Goal: Contribute content

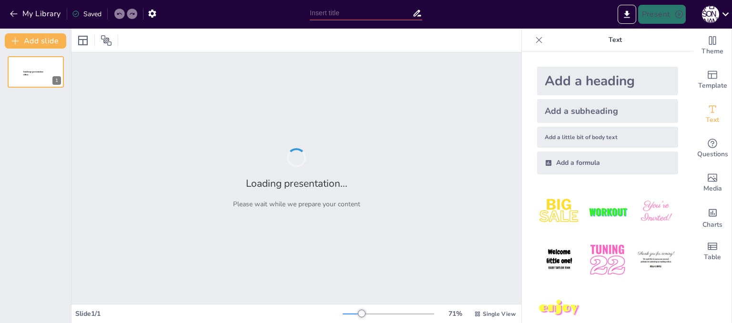
type input "Мистецтво орігамі: Декоративні вироби з паперу"
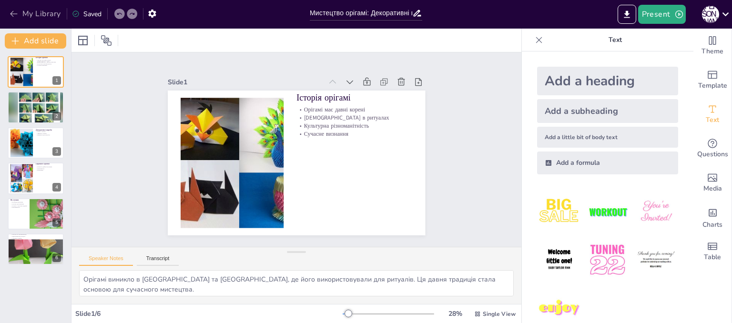
click at [46, 18] on button "My Library" at bounding box center [36, 13] width 58 height 15
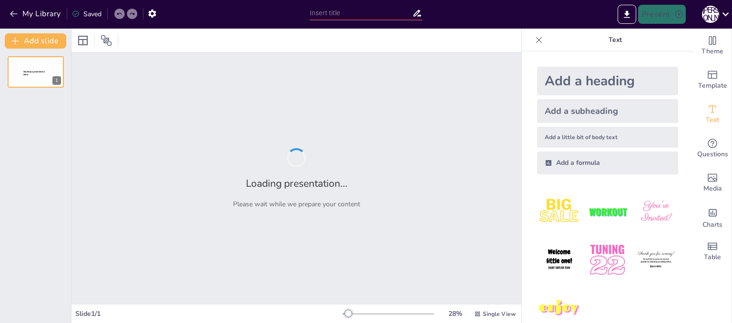
type input "Технологія виготовлення простих виробів з деревини"
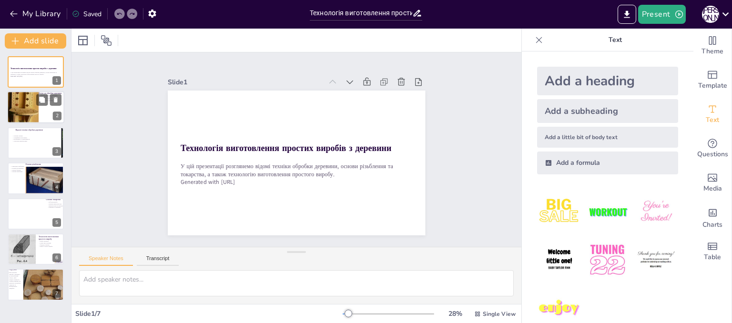
click at [28, 115] on div at bounding box center [23, 103] width 32 height 54
type textarea "Обробка деревини є основою для створення будь-якого виробу. Це процес, що включ…"
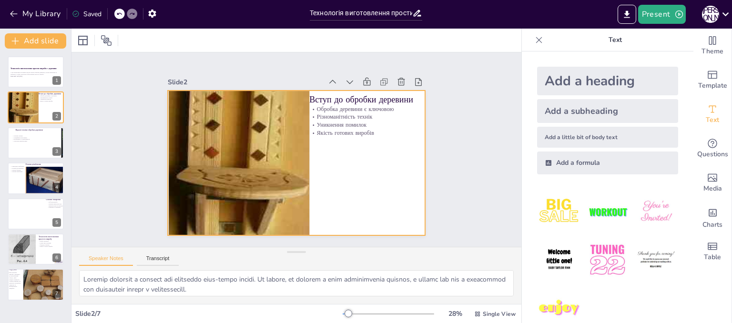
click at [375, 168] on div at bounding box center [293, 162] width 282 height 195
click at [328, 162] on div at bounding box center [294, 162] width 271 height 171
click at [345, 165] on div at bounding box center [292, 162] width 290 height 217
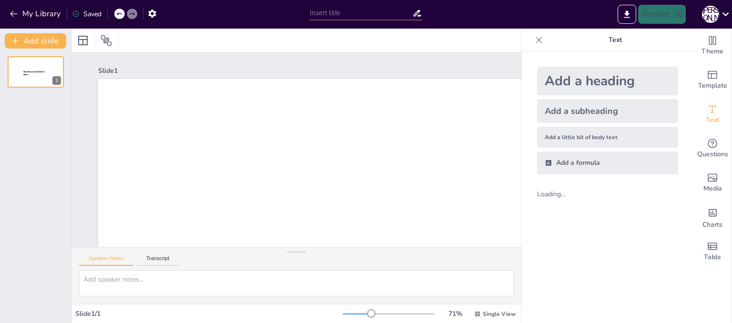
type input "Мистецтво орігамі: Декоративні вироби з паперу"
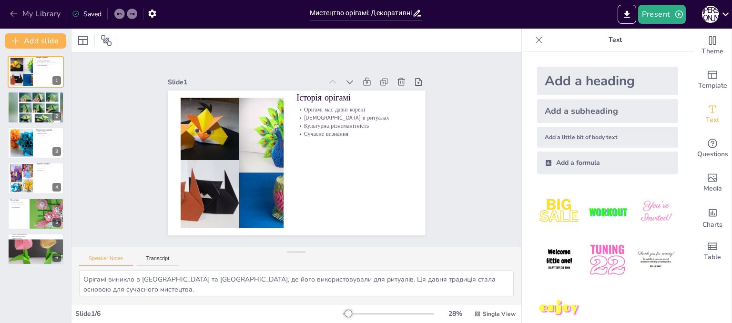
click at [36, 16] on button "My Library" at bounding box center [36, 13] width 58 height 15
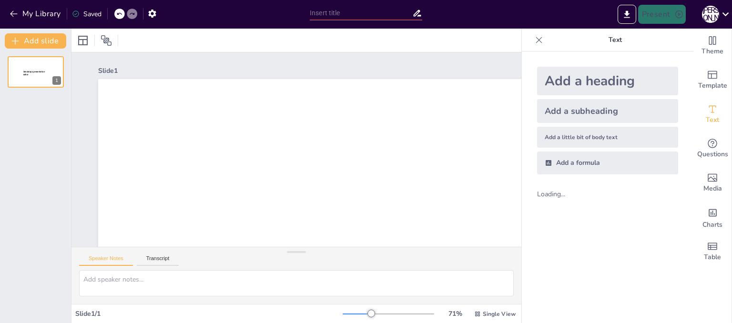
type input "Мистецтво орігамі: Декоративні вироби з паперу"
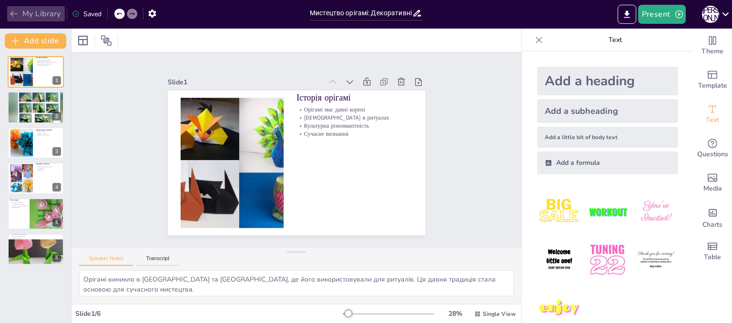
click at [21, 14] on button "My Library" at bounding box center [36, 13] width 58 height 15
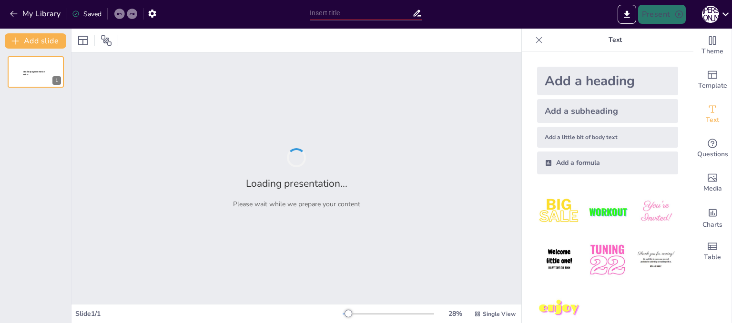
type input "Відомі техніки обробки деревини: основи різьблення та токарства"
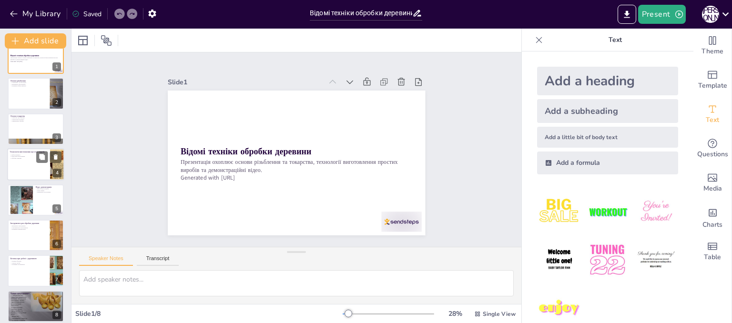
scroll to position [20, 0]
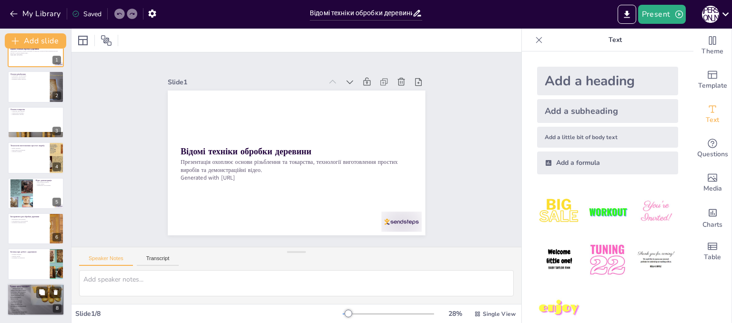
click at [36, 302] on div at bounding box center [35, 299] width 57 height 43
type textarea "Початок з простих проектів дозволяє новачкам впевнено освоювати основи обробки …"
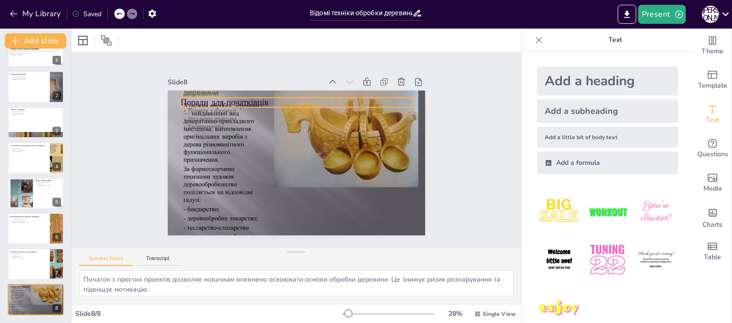
click at [274, 98] on p "Поради для початківців" at bounding box center [337, 126] width 126 height 207
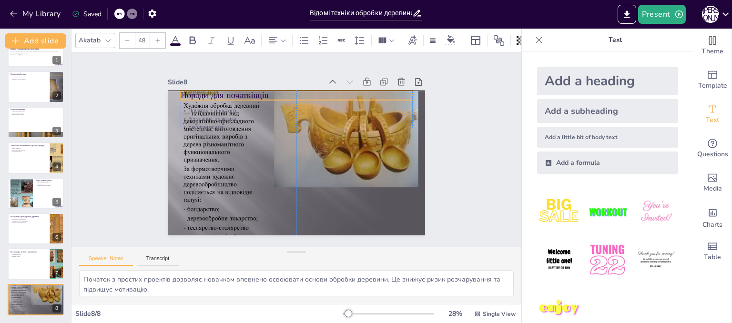
drag, startPoint x: 214, startPoint y: 98, endPoint x: 212, endPoint y: 91, distance: 6.5
click at [212, 91] on p "Поради для початківців" at bounding box center [307, 97] width 229 height 60
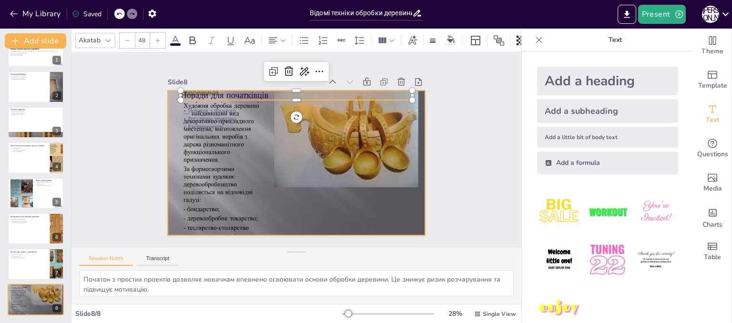
click at [349, 219] on div at bounding box center [287, 159] width 321 height 316
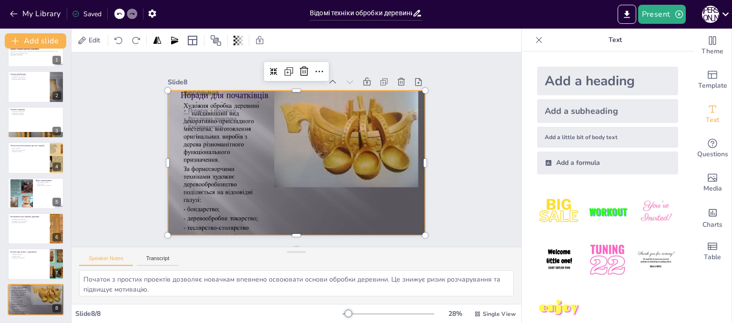
click at [197, 101] on div at bounding box center [290, 161] width 313 height 281
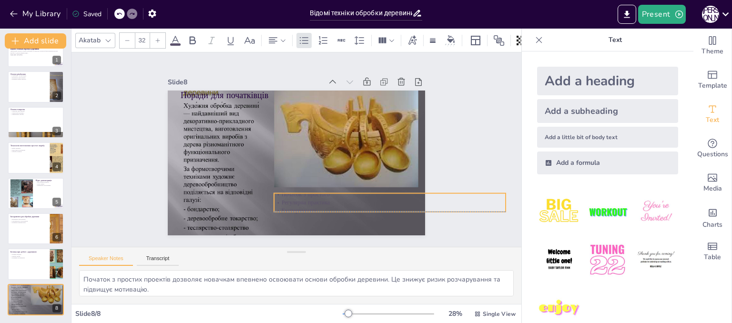
drag, startPoint x: 194, startPoint y: 111, endPoint x: 288, endPoint y: 195, distance: 125.8
click at [288, 195] on div "Початок з простого Регулярна практика Експерименти" at bounding box center [377, 221] width 232 height 72
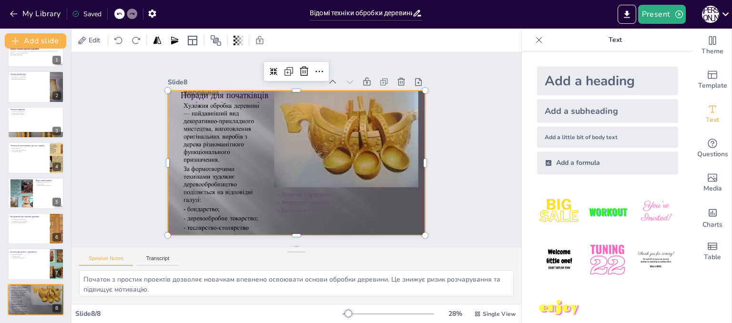
click at [288, 223] on div at bounding box center [292, 161] width 304 height 263
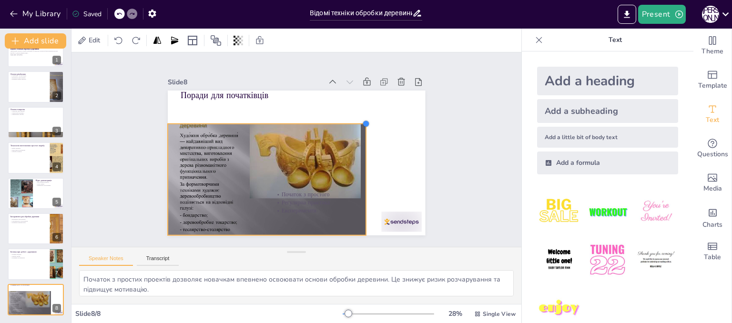
drag, startPoint x: 417, startPoint y: 85, endPoint x: 358, endPoint y: 180, distance: 111.7
click at [358, 180] on div "Поради для початківців Початок з простого Регулярна практика Експерименти" at bounding box center [292, 162] width 290 height 217
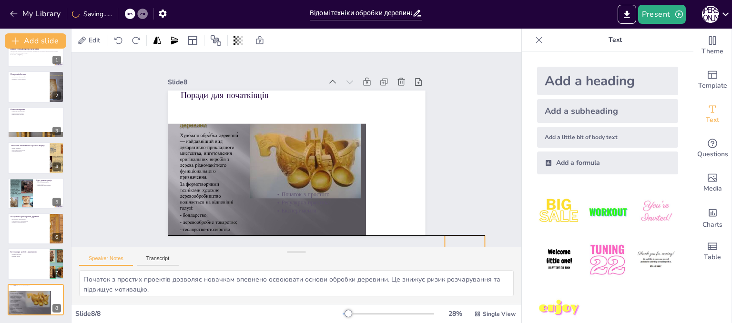
drag, startPoint x: 402, startPoint y: 217, endPoint x: 465, endPoint y: 237, distance: 66.4
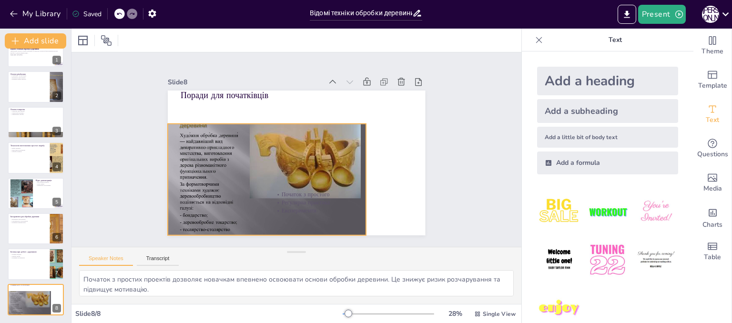
click at [191, 123] on div at bounding box center [261, 173] width 225 height 187
click at [191, 122] on div at bounding box center [258, 169] width 235 height 203
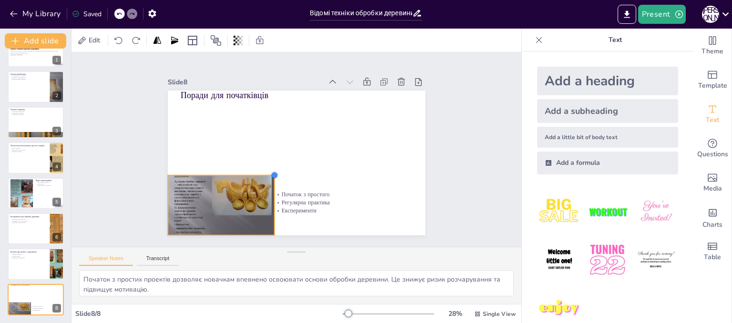
drag, startPoint x: 359, startPoint y: 122, endPoint x: 159, endPoint y: 174, distance: 206.6
click at [159, 174] on div "Slide 1 Відомі техніки обробки деревини Презентація охоплює основи різьблення т…" at bounding box center [296, 149] width 349 height 259
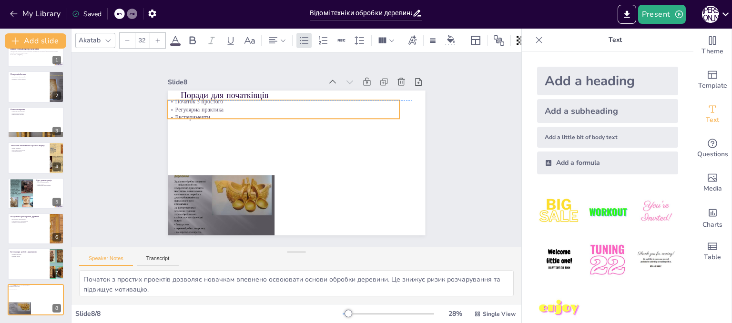
drag, startPoint x: 303, startPoint y: 193, endPoint x: 197, endPoint y: 103, distance: 138.9
click at [197, 103] on div "Початок з простого Регулярна практика Експерименти" at bounding box center [296, 107] width 228 height 94
click at [219, 93] on div at bounding box center [295, 95] width 228 height 56
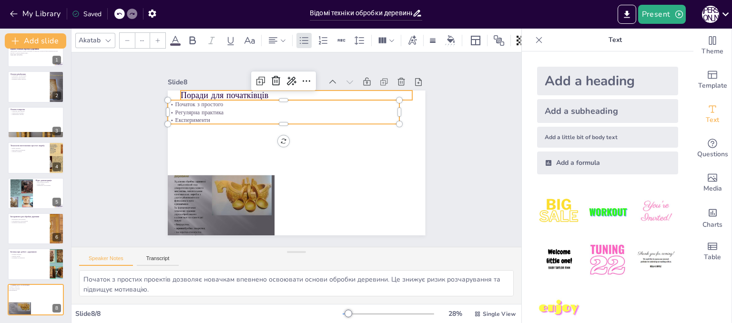
type input "48"
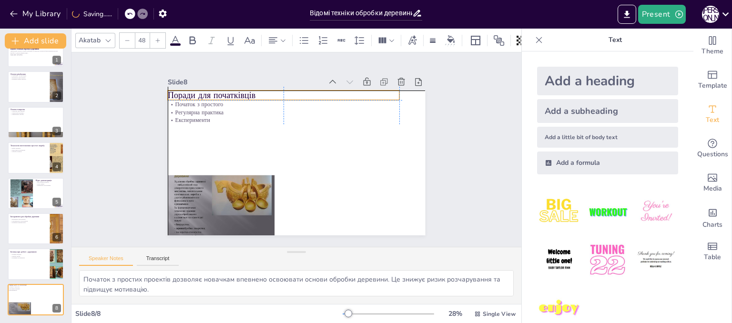
drag, startPoint x: 221, startPoint y: 90, endPoint x: 211, endPoint y: 86, distance: 10.7
click at [211, 86] on p "Поради для початківців" at bounding box center [289, 94] width 232 height 36
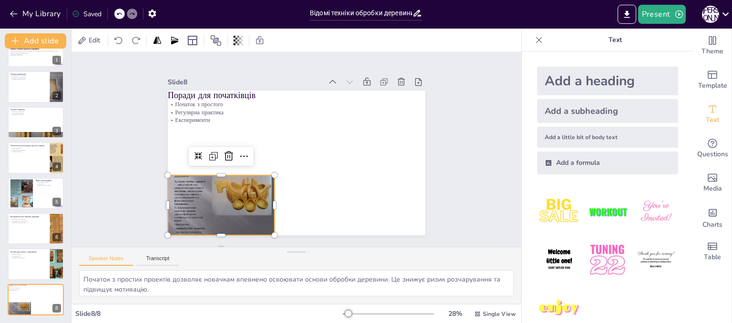
click at [251, 182] on div at bounding box center [205, 169] width 131 height 117
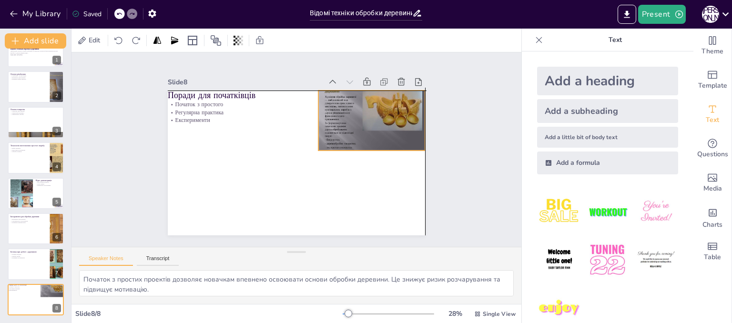
drag, startPoint x: 252, startPoint y: 182, endPoint x: 404, endPoint y: 95, distance: 175.4
click at [402, 149] on div at bounding box center [347, 212] width 109 height 126
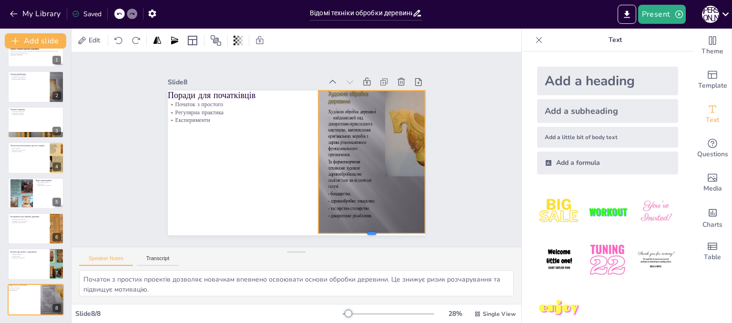
drag, startPoint x: 362, startPoint y: 148, endPoint x: 355, endPoint y: 231, distance: 83.2
click at [355, 236] on div at bounding box center [352, 251] width 106 height 30
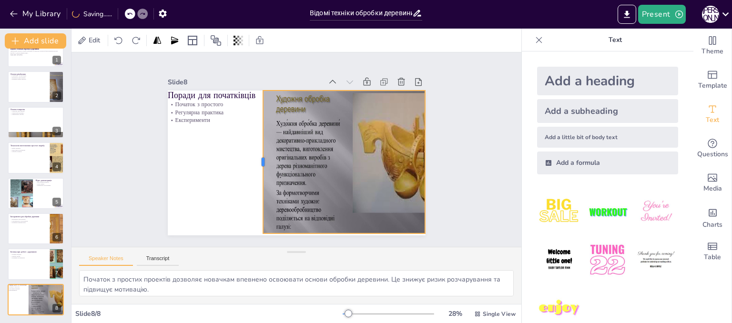
drag, startPoint x: 309, startPoint y: 160, endPoint x: 253, endPoint y: 150, distance: 56.2
click at [253, 150] on div at bounding box center [257, 150] width 51 height 139
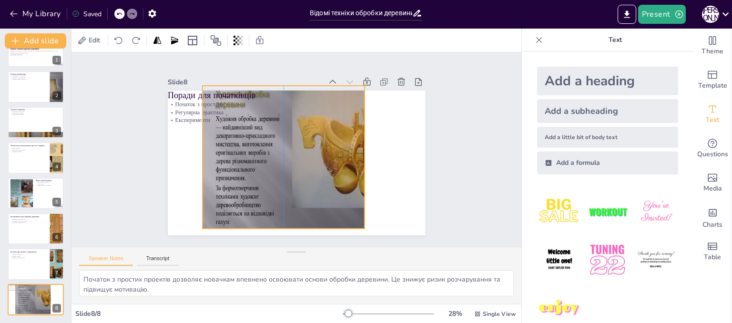
drag, startPoint x: 354, startPoint y: 222, endPoint x: 292, endPoint y: 218, distance: 63.1
click at [292, 218] on div at bounding box center [296, 185] width 284 height 282
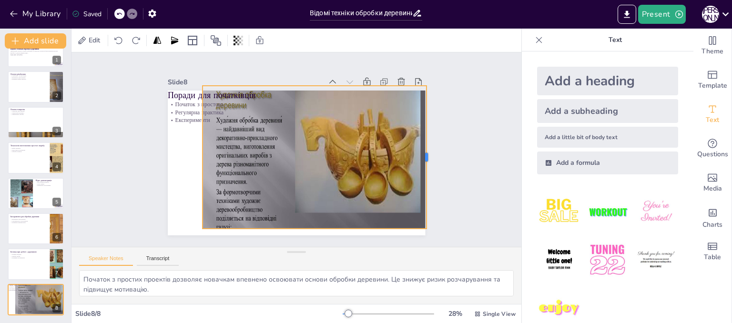
drag, startPoint x: 359, startPoint y: 155, endPoint x: 421, endPoint y: 164, distance: 62.7
click at [421, 174] on div at bounding box center [400, 234] width 90 height 120
click at [244, 162] on div at bounding box center [302, 188] width 281 height 277
click at [34, 271] on div at bounding box center [35, 264] width 57 height 32
type textarea "Дотримання правил безпеки є основою безпечної роботи з деревиною. Це включає ви…"
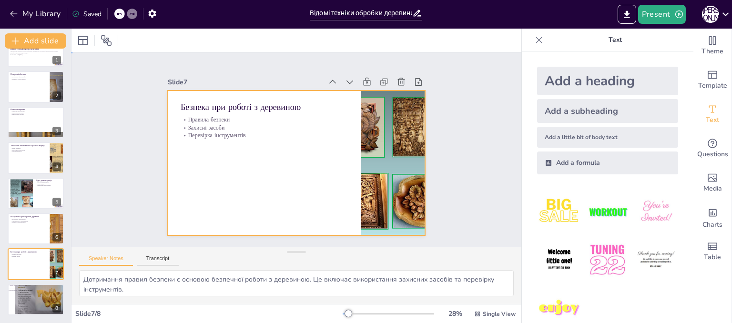
click at [324, 155] on div at bounding box center [288, 160] width 293 height 269
click at [349, 156] on div at bounding box center [293, 162] width 282 height 195
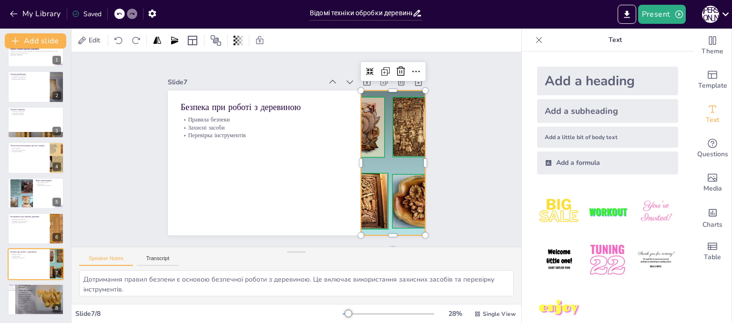
click at [364, 161] on div at bounding box center [384, 191] width 228 height 197
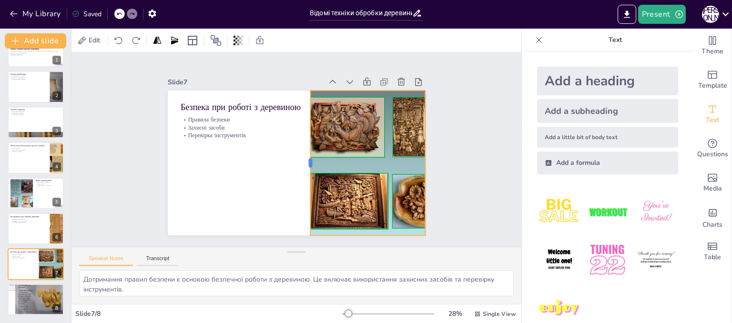
drag, startPoint x: 352, startPoint y: 161, endPoint x: 302, endPoint y: 158, distance: 50.6
click at [302, 158] on div at bounding box center [303, 164] width 38 height 143
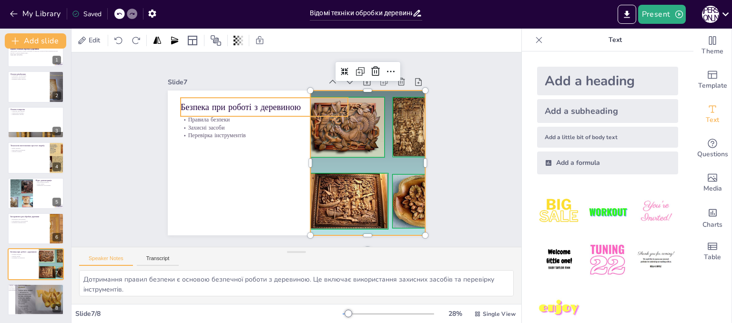
click at [276, 107] on p "Безпека при роботі з деревиною" at bounding box center [284, 97] width 158 height 79
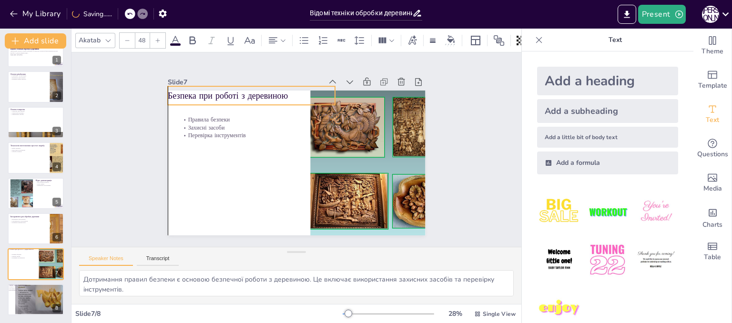
drag, startPoint x: 257, startPoint y: 101, endPoint x: 248, endPoint y: 90, distance: 14.9
click at [248, 90] on p "Безпека при роботі з деревиною" at bounding box center [264, 87] width 166 height 47
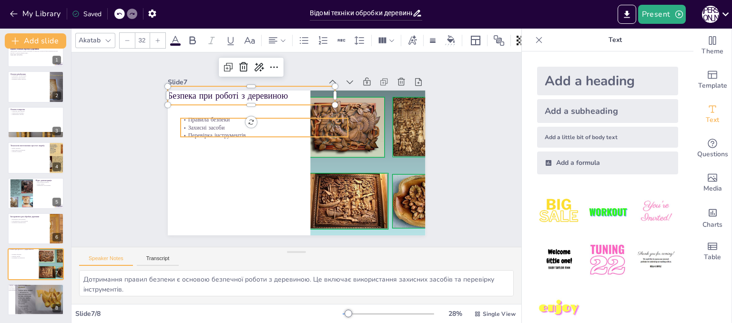
click at [209, 131] on p "Перевірка інструментів" at bounding box center [273, 123] width 156 height 75
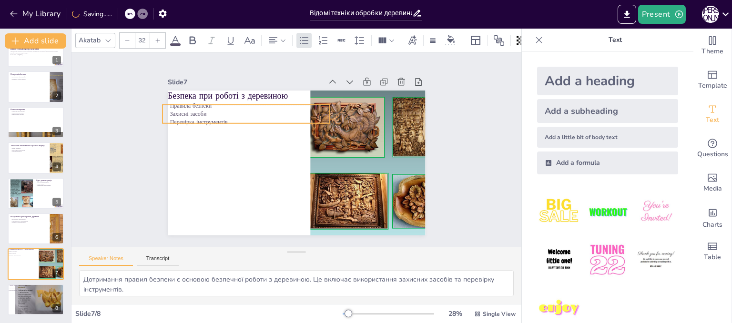
drag, startPoint x: 196, startPoint y: 117, endPoint x: 191, endPoint y: 114, distance: 6.2
click at [202, 114] on p "Перевірка інструментів" at bounding box center [272, 97] width 140 height 105
drag, startPoint x: 324, startPoint y: 109, endPoint x: 230, endPoint y: 107, distance: 94.8
click at [244, 107] on div at bounding box center [251, 100] width 15 height 25
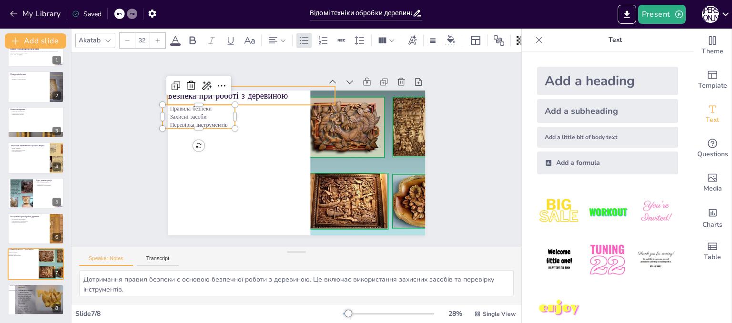
type input "48"
click at [273, 92] on p "Безпека при роботі з деревиною" at bounding box center [264, 87] width 166 height 47
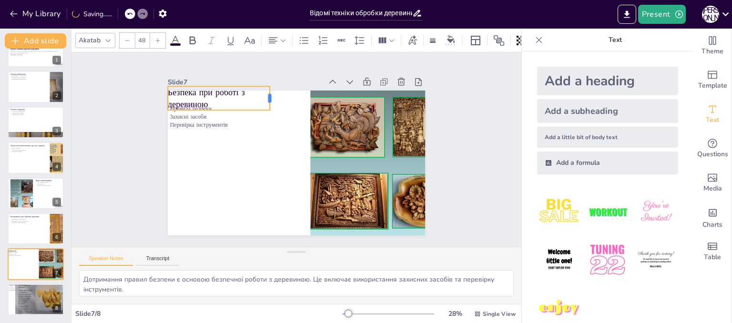
drag, startPoint x: 330, startPoint y: 94, endPoint x: 264, endPoint y: 98, distance: 65.4
click at [283, 98] on div at bounding box center [290, 93] width 15 height 25
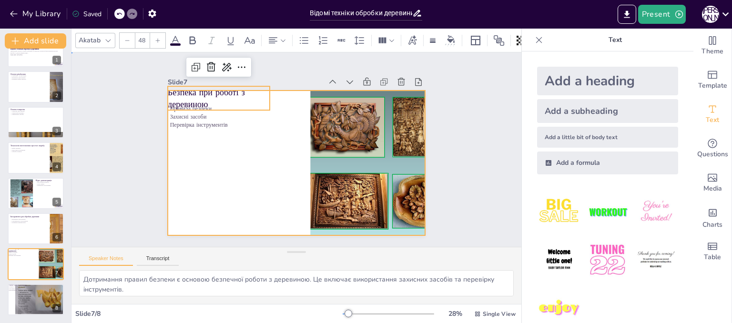
click at [263, 159] on div at bounding box center [288, 160] width 293 height 269
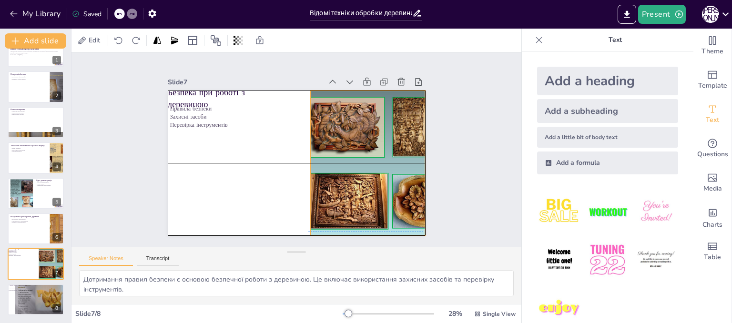
click at [354, 176] on div at bounding box center [388, 183] width 219 height 182
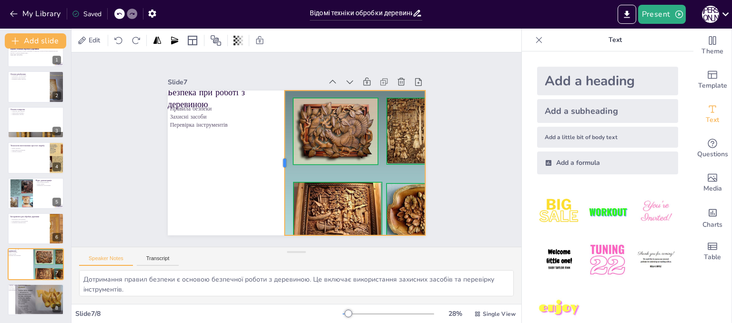
drag, startPoint x: 301, startPoint y: 159, endPoint x: 275, endPoint y: 160, distance: 25.8
click at [275, 160] on div at bounding box center [277, 157] width 52 height 140
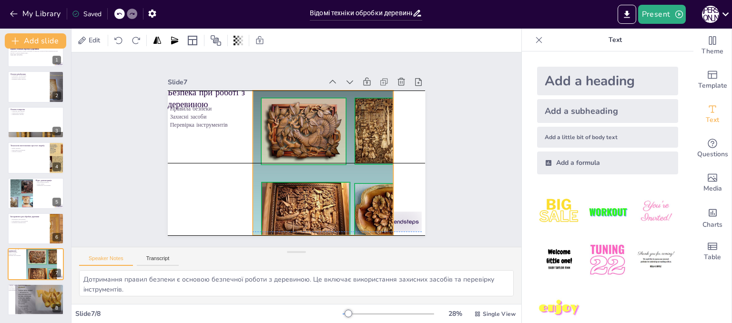
drag, startPoint x: 356, startPoint y: 163, endPoint x: 324, endPoint y: 159, distance: 32.1
click at [324, 159] on div at bounding box center [349, 183] width 234 height 200
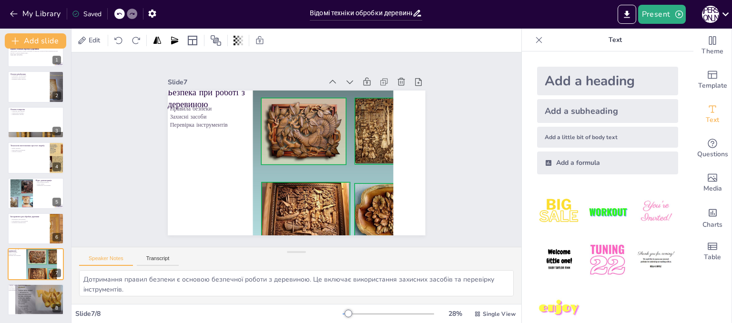
drag, startPoint x: 408, startPoint y: 212, endPoint x: 442, endPoint y: 299, distance: 93.7
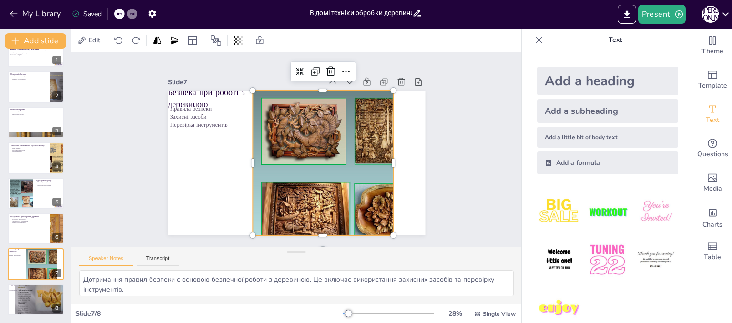
click at [377, 161] on div at bounding box center [349, 183] width 234 height 200
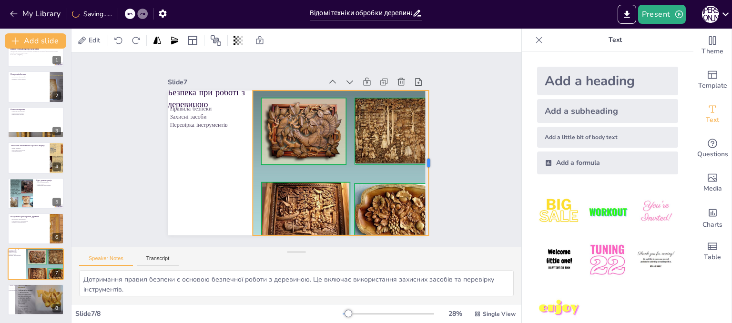
drag, startPoint x: 389, startPoint y: 159, endPoint x: 424, endPoint y: 163, distance: 35.5
click at [424, 163] on div at bounding box center [421, 204] width 52 height 140
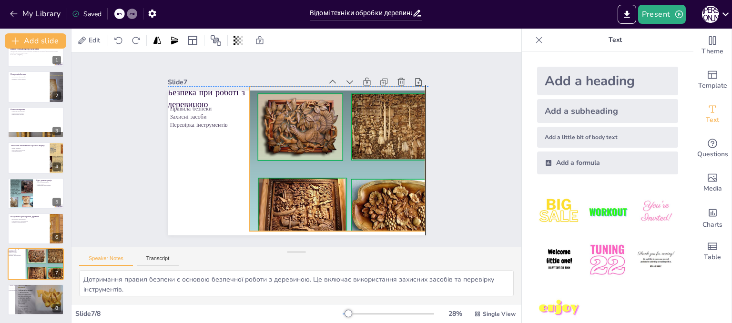
drag, startPoint x: 314, startPoint y: 169, endPoint x: 314, endPoint y: 163, distance: 5.7
click at [314, 163] on div at bounding box center [347, 178] width 234 height 200
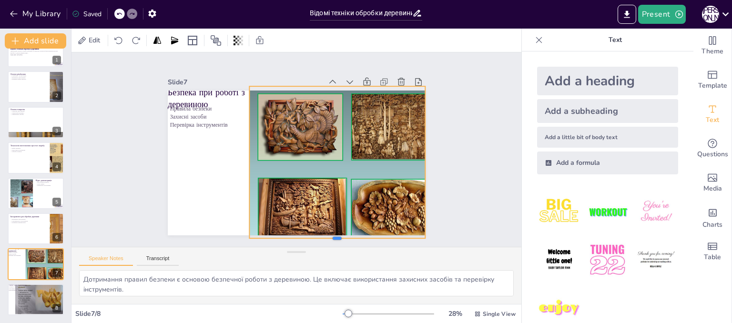
drag, startPoint x: 336, startPoint y: 229, endPoint x: 335, endPoint y: 236, distance: 7.2
click at [335, 236] on div at bounding box center [307, 250] width 170 height 61
click at [30, 231] on div at bounding box center [35, 228] width 57 height 32
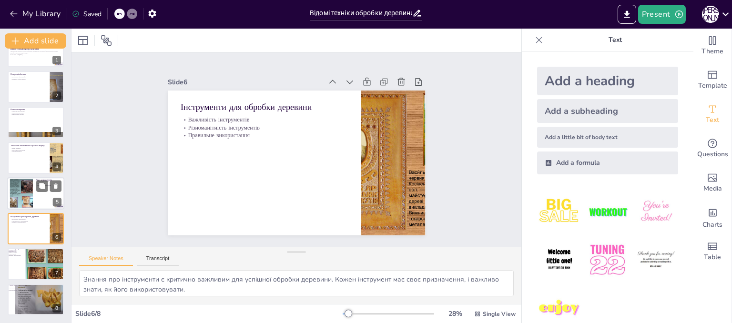
click at [27, 198] on div at bounding box center [21, 193] width 39 height 29
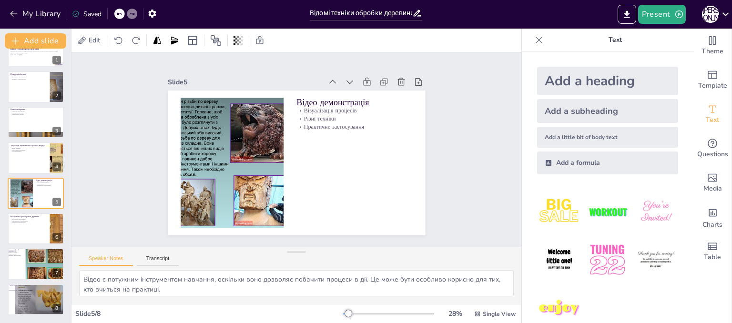
drag, startPoint x: 403, startPoint y: 218, endPoint x: 547, endPoint y: 345, distance: 192.8
click at [237, 167] on div at bounding box center [232, 135] width 212 height 190
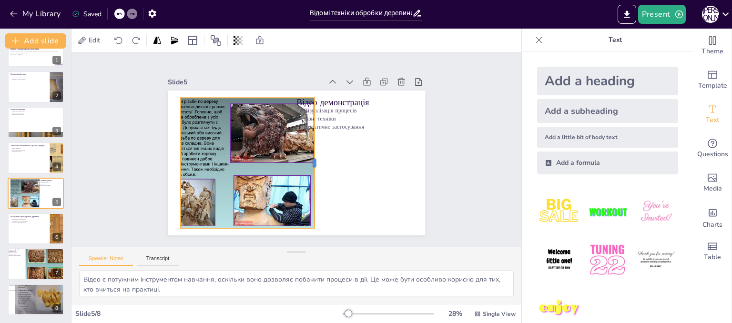
drag, startPoint x: 280, startPoint y: 159, endPoint x: 311, endPoint y: 142, distance: 34.9
click at [311, 142] on div at bounding box center [309, 172] width 72 height 117
click at [27, 157] on div at bounding box center [35, 157] width 57 height 32
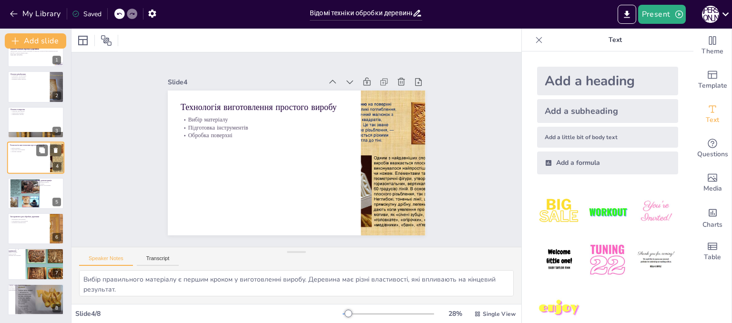
scroll to position [0, 0]
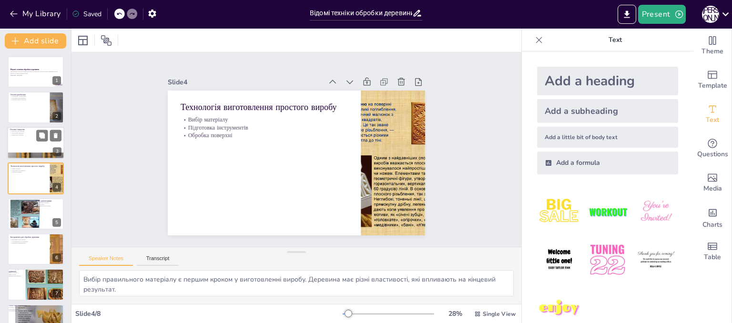
click at [19, 143] on div at bounding box center [35, 143] width 57 height 32
type textarea "Токарство дозволяє створювати симетричні вироби, що є важливим аспектом дизайну…"
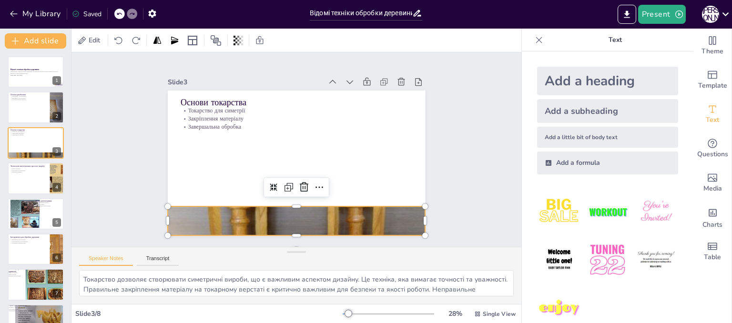
click at [294, 220] on div at bounding box center [267, 215] width 326 height 308
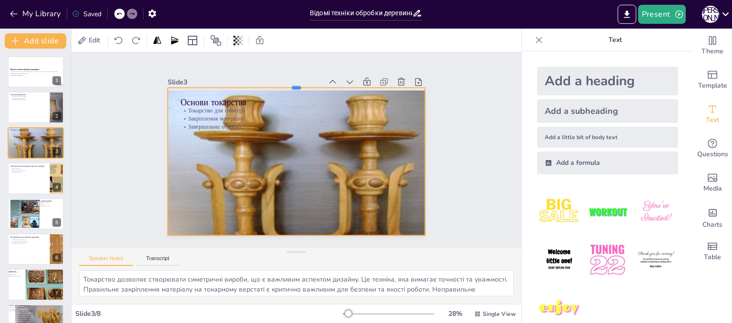
drag, startPoint x: 288, startPoint y: 201, endPoint x: 303, endPoint y: 82, distance: 119.5
click at [303, 82] on div at bounding box center [316, 87] width 247 height 87
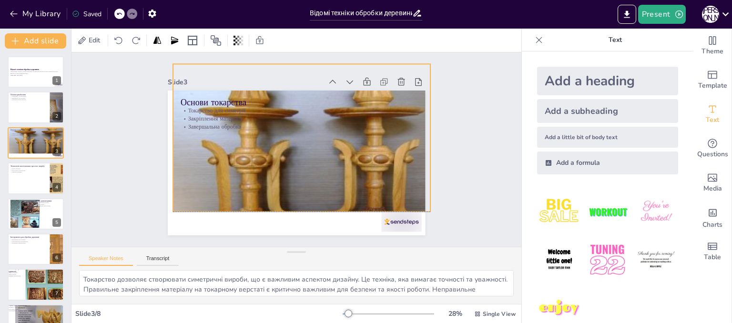
drag, startPoint x: 286, startPoint y: 199, endPoint x: 291, endPoint y: 175, distance: 24.4
click at [291, 175] on div at bounding box center [299, 189] width 338 height 318
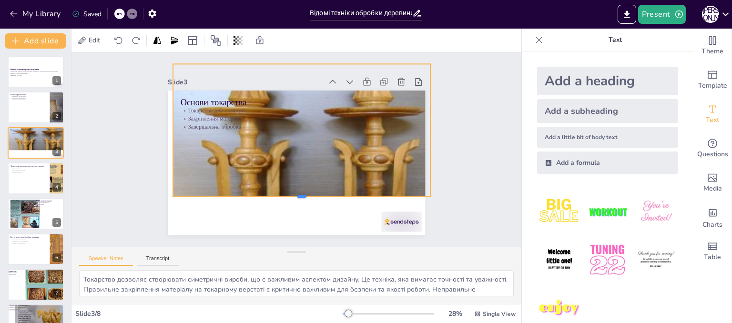
drag, startPoint x: 293, startPoint y: 209, endPoint x: 293, endPoint y: 193, distance: 15.2
click at [293, 193] on div at bounding box center [285, 199] width 247 height 87
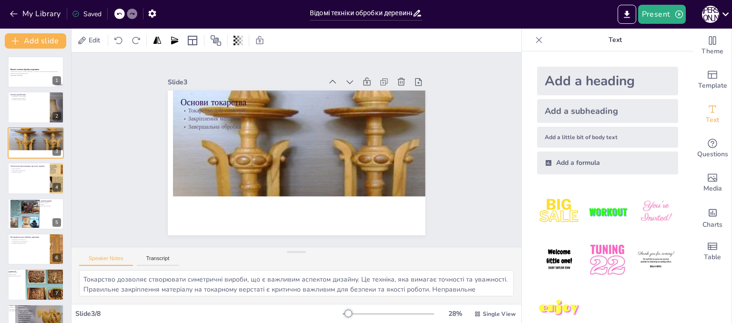
drag, startPoint x: 394, startPoint y: 221, endPoint x: 391, endPoint y: 298, distance: 77.3
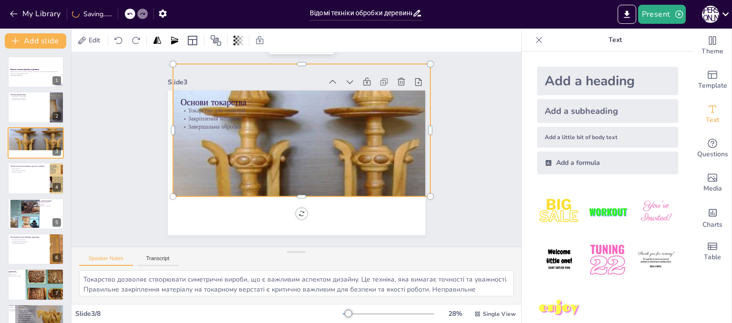
click at [300, 180] on div at bounding box center [295, 189] width 352 height 336
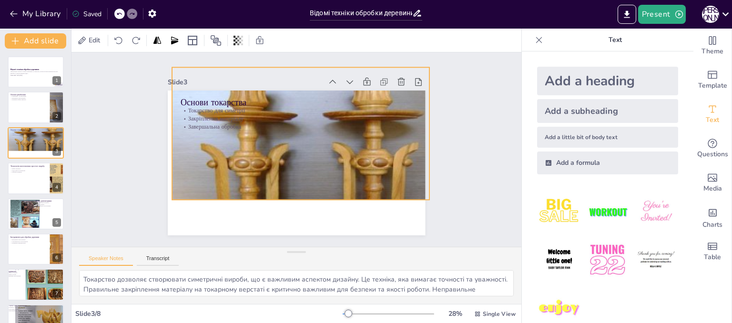
click at [295, 133] on div "Основи токарства Токарство для симетрії Закріплення матеріалу Завершальна оброб…" at bounding box center [314, 94] width 245 height 80
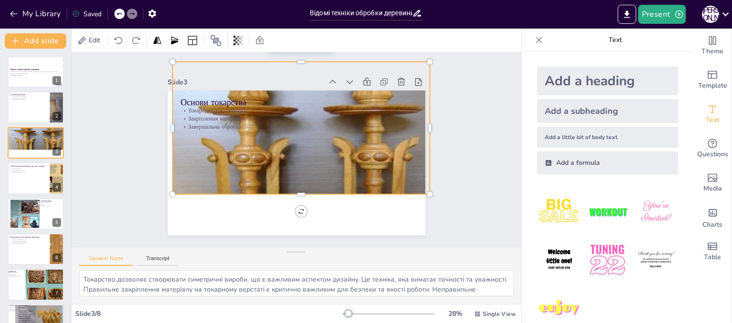
click at [305, 173] on div at bounding box center [307, 185] width 300 height 272
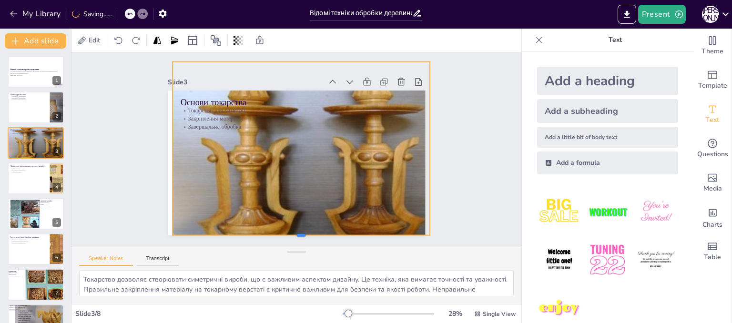
drag, startPoint x: 292, startPoint y: 190, endPoint x: 291, endPoint y: 231, distance: 41.0
click at [291, 231] on div at bounding box center [273, 235] width 247 height 87
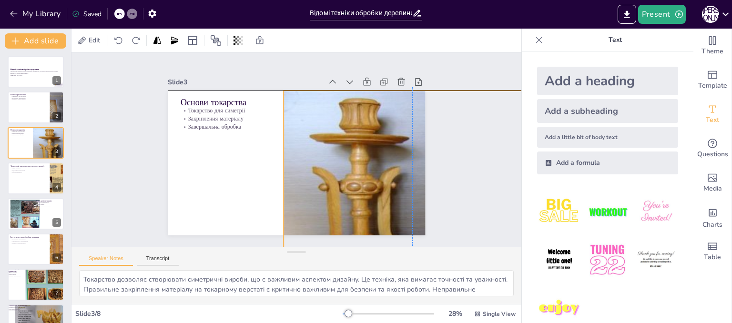
drag, startPoint x: 213, startPoint y: 154, endPoint x: 328, endPoint y: 179, distance: 117.1
click at [328, 179] on div at bounding box center [385, 259] width 352 height 336
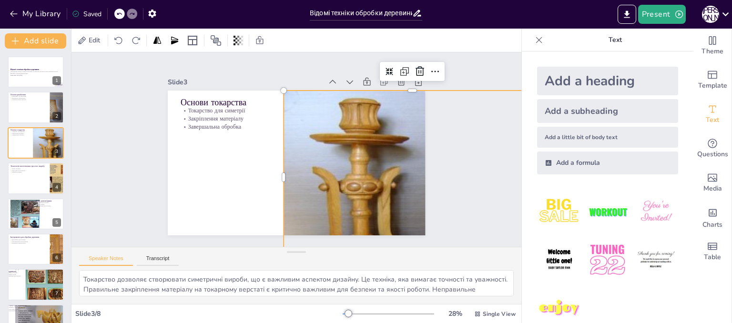
click at [285, 171] on div at bounding box center [396, 249] width 338 height 318
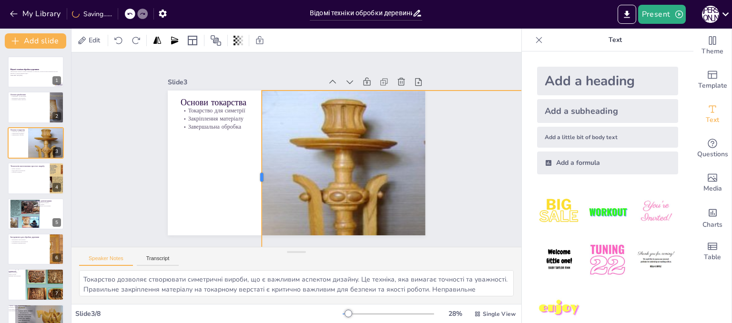
drag, startPoint x: 276, startPoint y: 173, endPoint x: 254, endPoint y: 168, distance: 22.4
click at [254, 168] on div at bounding box center [251, 164] width 61 height 167
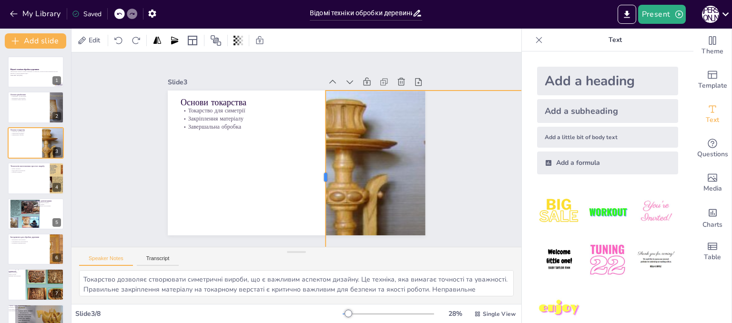
drag, startPoint x: 254, startPoint y: 174, endPoint x: 318, endPoint y: 166, distance: 64.4
click at [318, 166] on div at bounding box center [300, 186] width 108 height 145
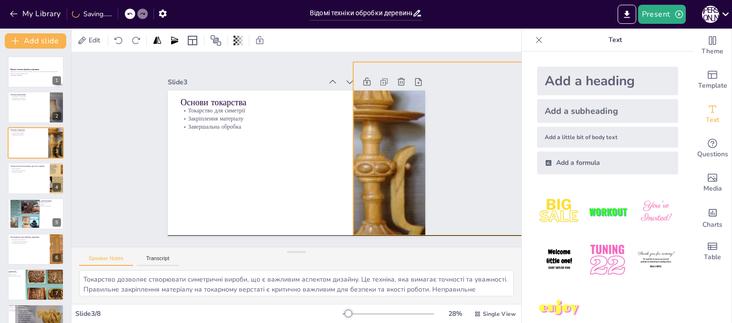
drag, startPoint x: 351, startPoint y: 182, endPoint x: 379, endPoint y: 151, distance: 41.5
click at [379, 151] on div at bounding box center [426, 224] width 348 height 325
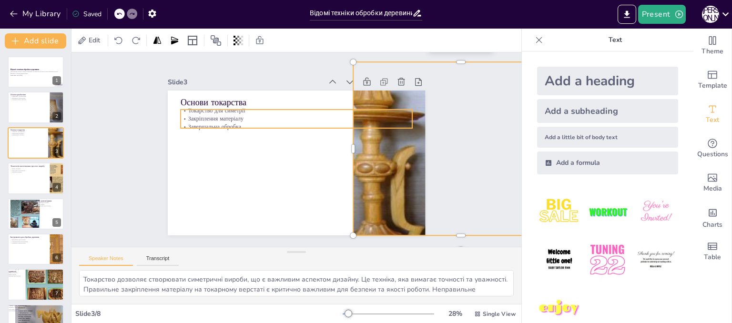
click at [380, 124] on p "Завершальна обробка" at bounding box center [309, 131] width 192 height 142
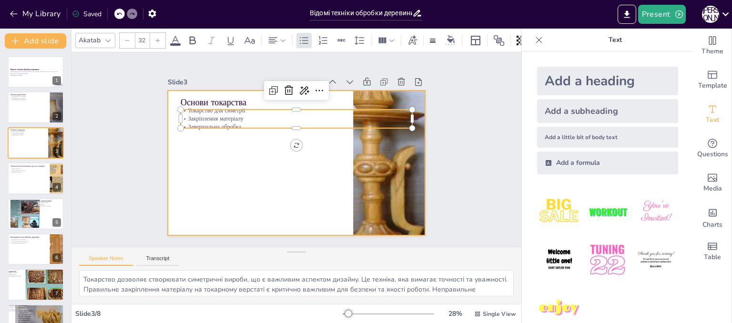
click at [268, 209] on div at bounding box center [291, 161] width 294 height 237
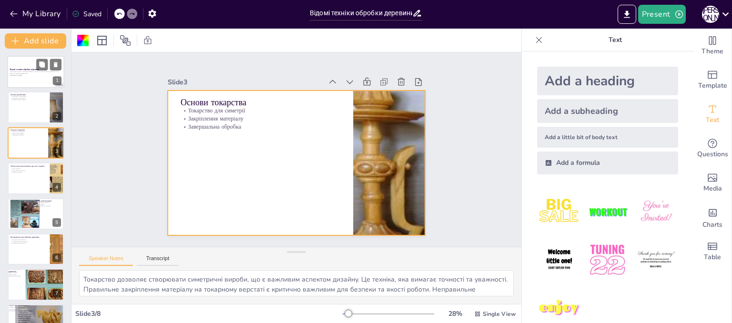
click at [26, 75] on p "Generated with Sendsteps.ai" at bounding box center [35, 75] width 51 height 2
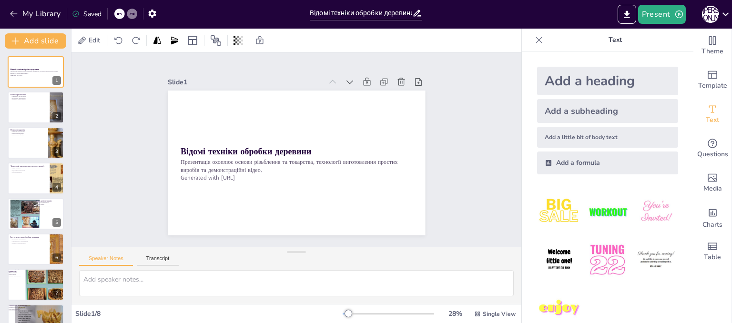
drag, startPoint x: 408, startPoint y: 218, endPoint x: 407, endPoint y: 262, distance: 43.9
click at [629, 16] on icon "Export to PowerPoint" at bounding box center [627, 15] width 10 height 10
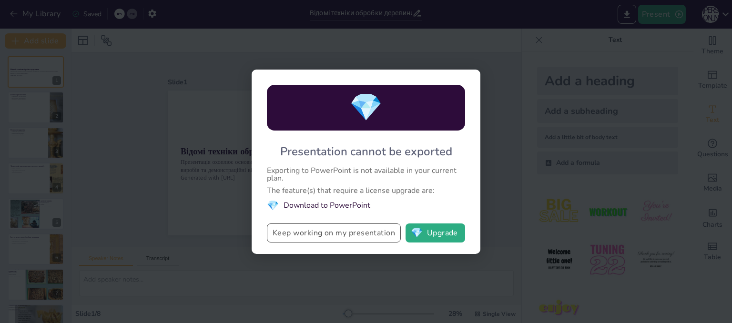
click at [372, 231] on button "Keep working on my presentation" at bounding box center [334, 232] width 134 height 19
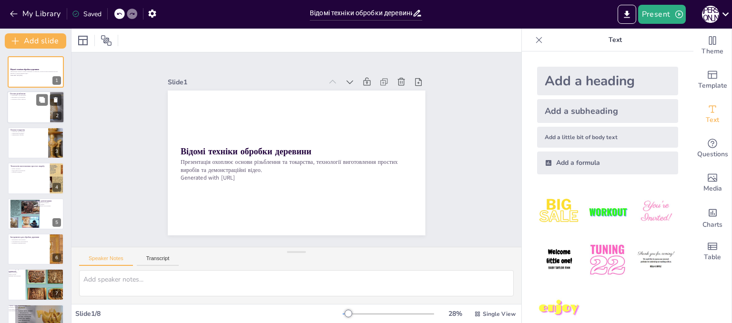
click at [18, 109] on div at bounding box center [35, 107] width 57 height 32
type textarea "Різьблення - це не просто техніка, це мистецтво, яке вимагає творчого підходу. …"
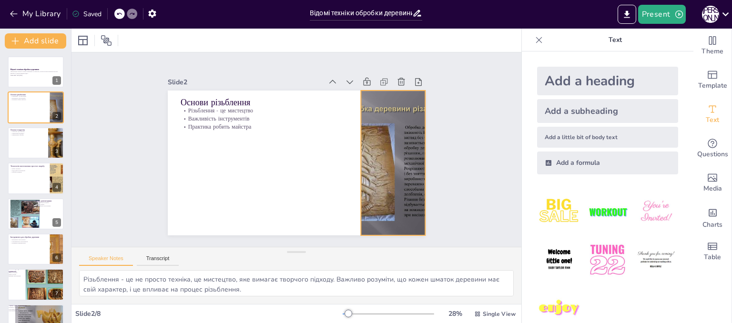
click at [367, 156] on div at bounding box center [379, 201] width 235 height 211
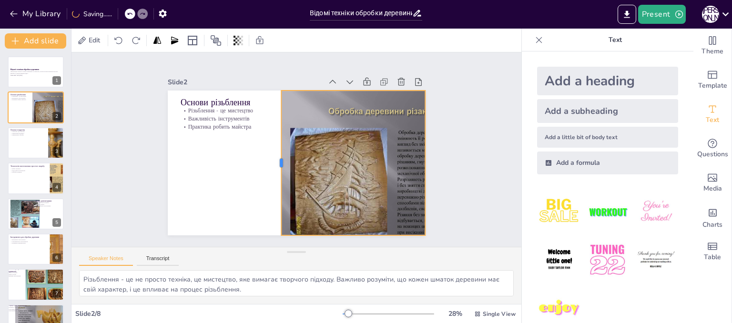
drag, startPoint x: 351, startPoint y: 157, endPoint x: 272, endPoint y: 160, distance: 79.6
click at [272, 160] on div at bounding box center [272, 149] width 91 height 121
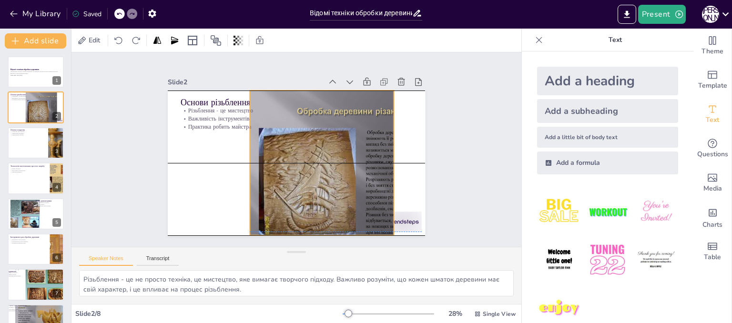
drag, startPoint x: 342, startPoint y: 173, endPoint x: 311, endPoint y: 171, distance: 31.5
click at [311, 171] on div at bounding box center [343, 190] width 249 height 222
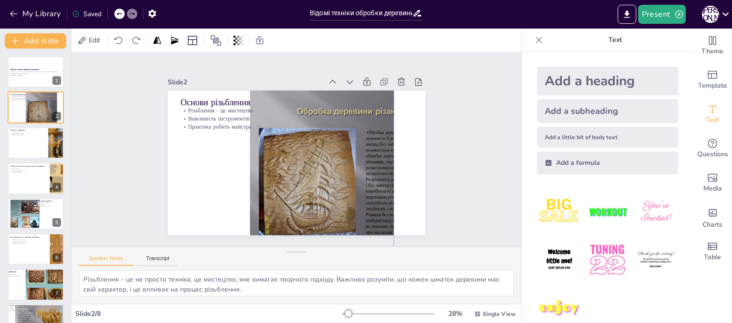
drag, startPoint x: 397, startPoint y: 218, endPoint x: 408, endPoint y: 292, distance: 74.7
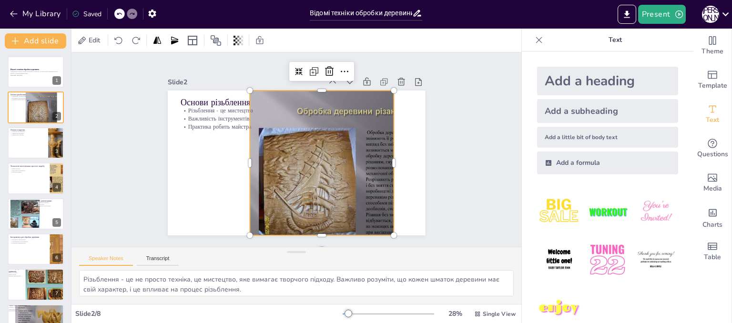
click at [383, 189] on div at bounding box center [343, 190] width 249 height 222
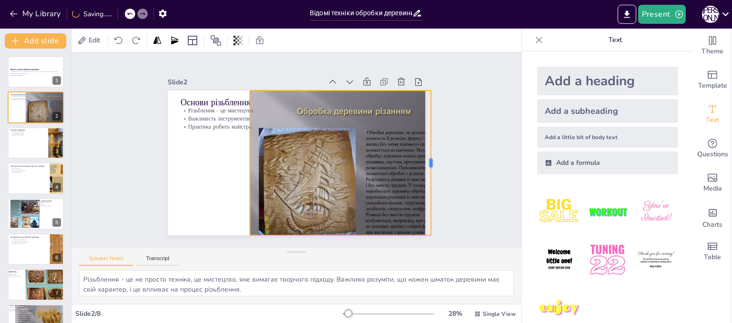
drag, startPoint x: 388, startPoint y: 161, endPoint x: 425, endPoint y: 166, distance: 37.5
click at [425, 166] on div at bounding box center [417, 218] width 66 height 135
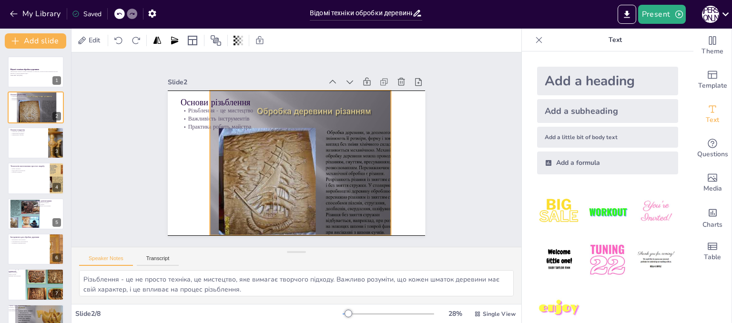
drag, startPoint x: 383, startPoint y: 166, endPoint x: 343, endPoint y: 167, distance: 40.0
click at [343, 167] on div at bounding box center [299, 178] width 263 height 247
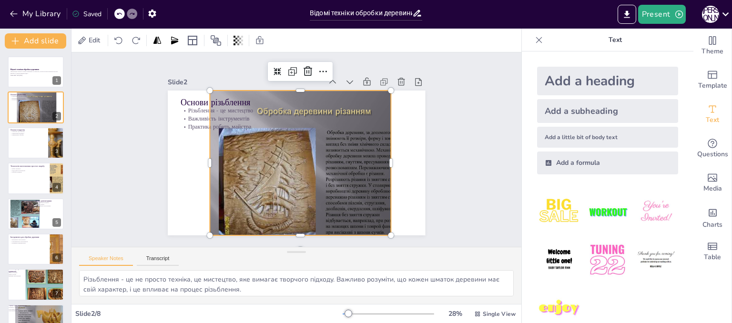
click at [335, 159] on div at bounding box center [291, 178] width 262 height 265
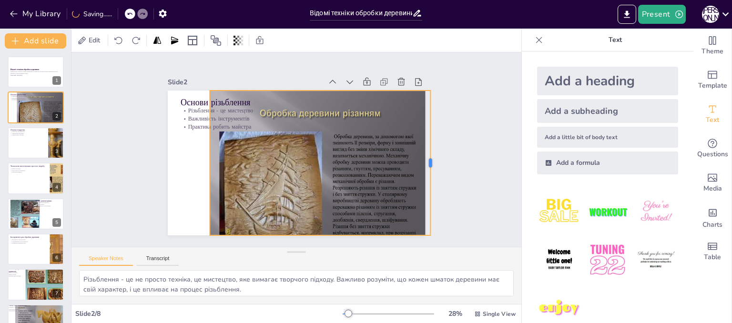
drag, startPoint x: 384, startPoint y: 159, endPoint x: 424, endPoint y: 162, distance: 39.7
click at [424, 165] on div at bounding box center [409, 229] width 79 height 129
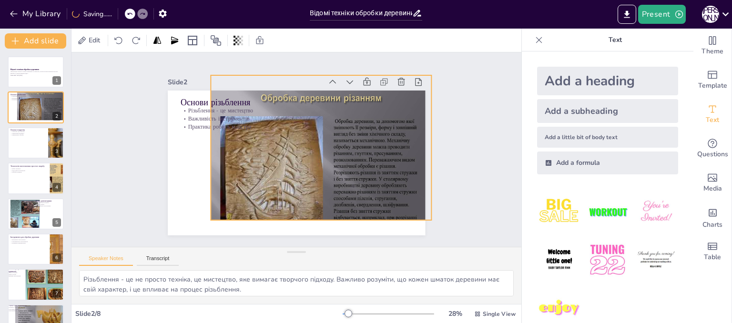
drag, startPoint x: 347, startPoint y: 161, endPoint x: 348, endPoint y: 145, distance: 15.3
click at [348, 145] on div at bounding box center [312, 174] width 275 height 255
click at [316, 204] on div at bounding box center [315, 172] width 266 height 240
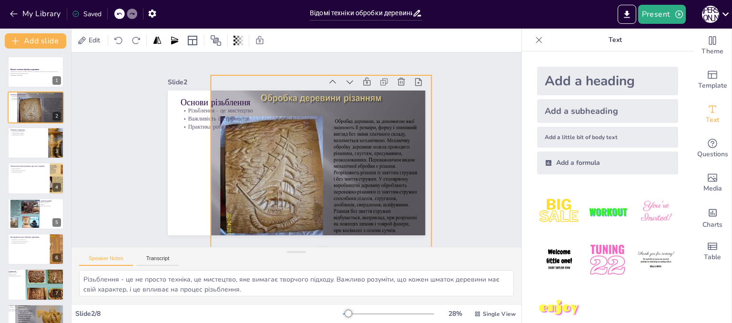
drag, startPoint x: 313, startPoint y: 216, endPoint x: 313, endPoint y: 245, distance: 29.1
click at [313, 245] on div "Slide 1 Відомі техніки обробки деревини Презентація охоплює основи різьблення т…" at bounding box center [296, 149] width 487 height 393
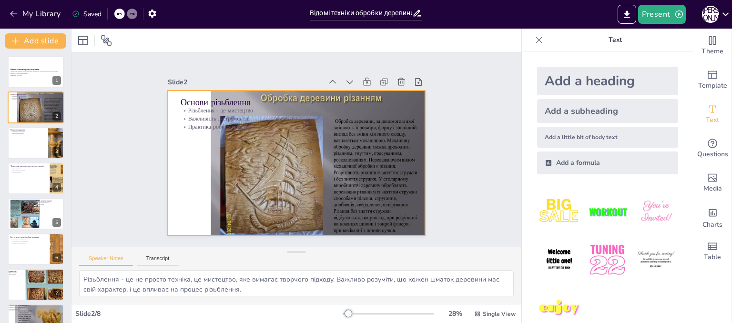
click at [162, 140] on div at bounding box center [291, 161] width 294 height 237
drag, startPoint x: 162, startPoint y: 140, endPoint x: 154, endPoint y: 142, distance: 7.5
click at [154, 142] on div "Slide 1 Відомі техніки обробки деревини Презентація охоплює основи різьблення т…" at bounding box center [297, 149] width 322 height 352
click at [170, 132] on div at bounding box center [285, 157] width 269 height 293
click at [80, 48] on div at bounding box center [82, 40] width 15 height 15
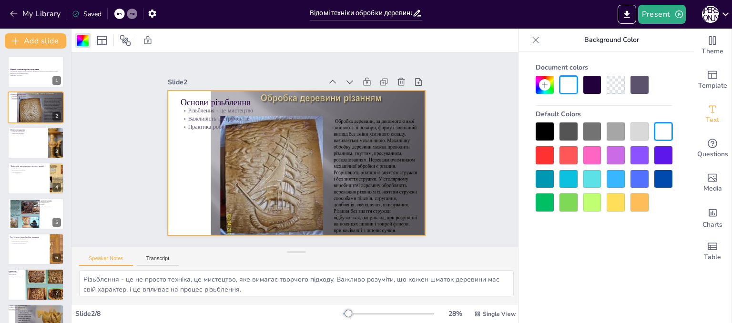
click at [548, 138] on div at bounding box center [544, 131] width 18 height 18
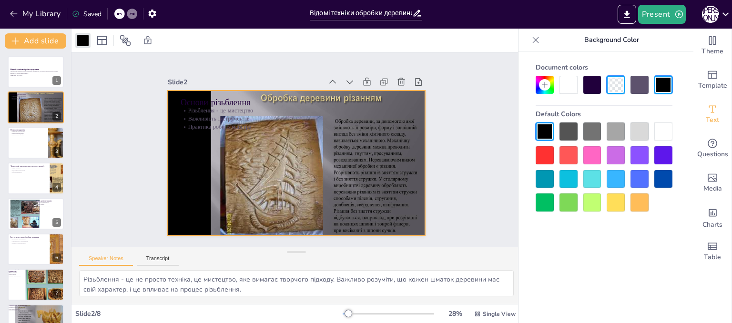
click at [592, 199] on div at bounding box center [592, 202] width 18 height 18
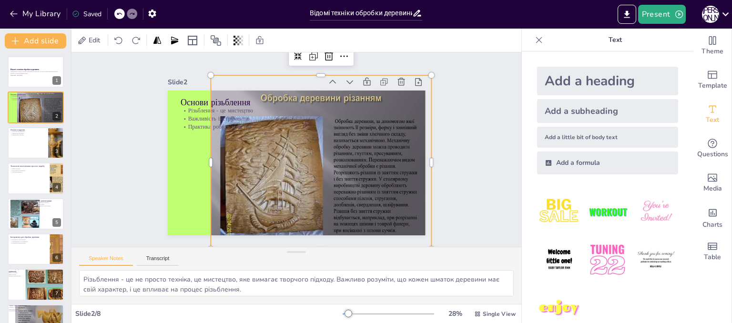
click at [393, 172] on div at bounding box center [312, 174] width 275 height 255
click at [474, 152] on div "Slide 1 Відомі техніки обробки деревини Презентація охоплює основи різьблення т…" at bounding box center [296, 150] width 488 height 324
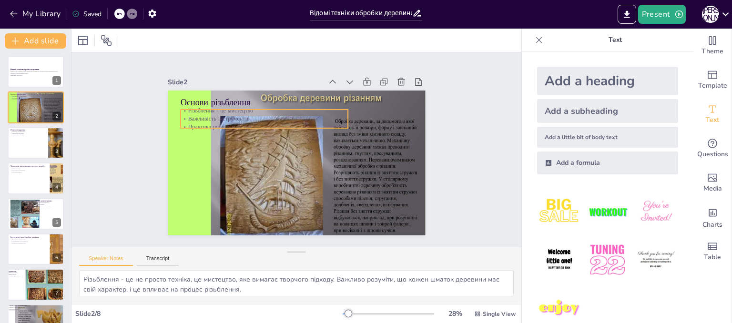
click at [193, 125] on div "Основи різьблення Різьблення - це мистецтво Важливість інструментів Практика ро…" at bounding box center [294, 163] width 271 height 171
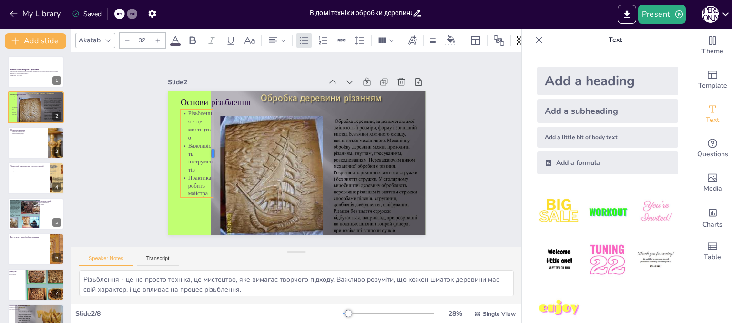
drag, startPoint x: 342, startPoint y: 116, endPoint x: 207, endPoint y: 117, distance: 134.8
click at [207, 117] on div at bounding box center [230, 106] width 58 height 76
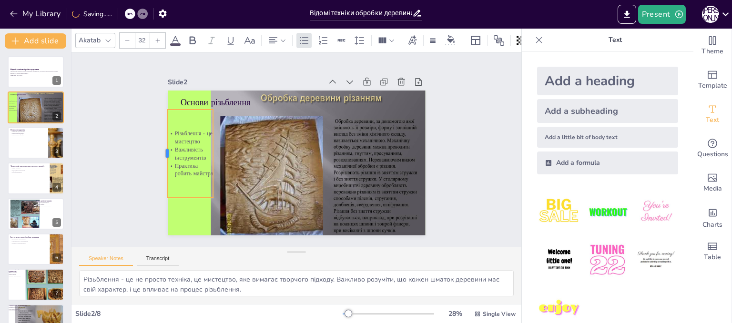
drag, startPoint x: 172, startPoint y: 151, endPoint x: 159, endPoint y: 151, distance: 13.3
click at [162, 99] on div at bounding box center [194, 63] width 65 height 71
drag, startPoint x: 184, startPoint y: 196, endPoint x: 179, endPoint y: 231, distance: 35.1
click at [298, 32] on div at bounding box center [317, 14] width 39 height 36
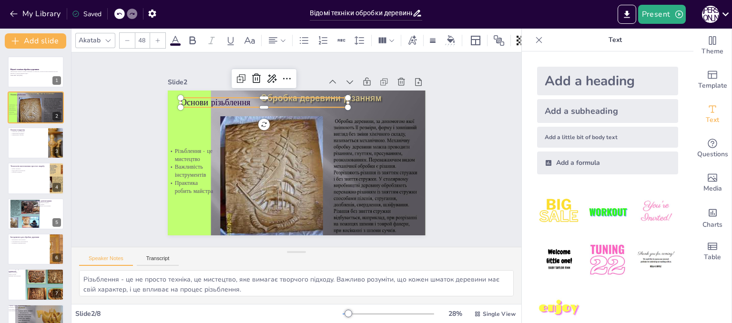
click at [262, 98] on p "Основи різьблення" at bounding box center [316, 96] width 108 height 142
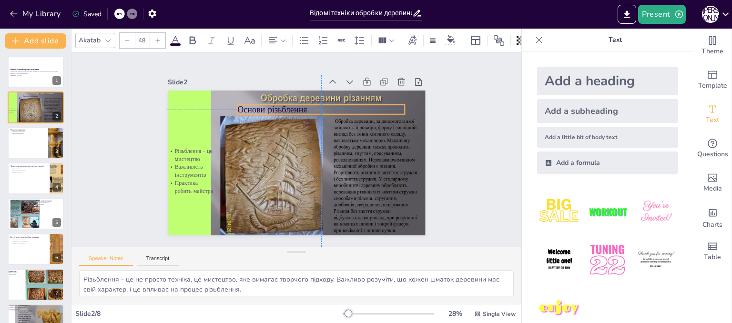
drag, startPoint x: 213, startPoint y: 98, endPoint x: 272, endPoint y: 103, distance: 58.8
click at [272, 115] on p "Основи різьблення" at bounding box center [319, 190] width 94 height 151
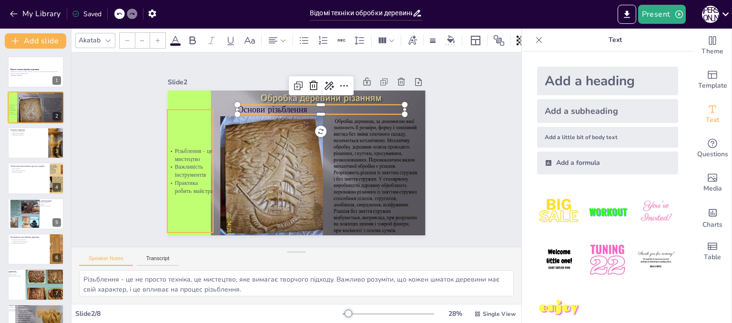
type input "32"
click at [185, 120] on p "Різьблення - це мистецтво" at bounding box center [202, 101] width 48 height 37
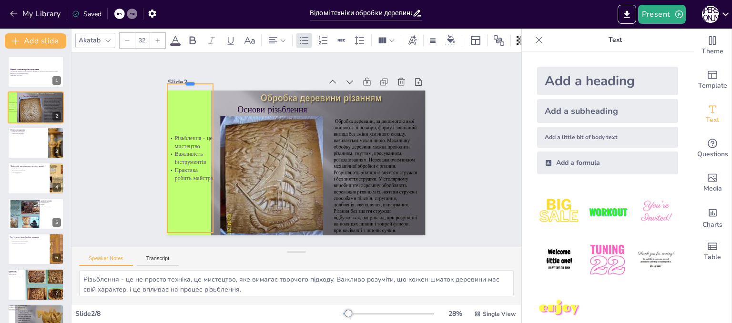
drag, startPoint x: 185, startPoint y: 105, endPoint x: 184, endPoint y: 80, distance: 25.7
click at [259, 43] on div at bounding box center [277, 23] width 36 height 39
click at [93, 218] on div "Slide 1 Відомі техніки обробки деревини Презентація охоплює основи різьблення т…" at bounding box center [296, 150] width 490 height 361
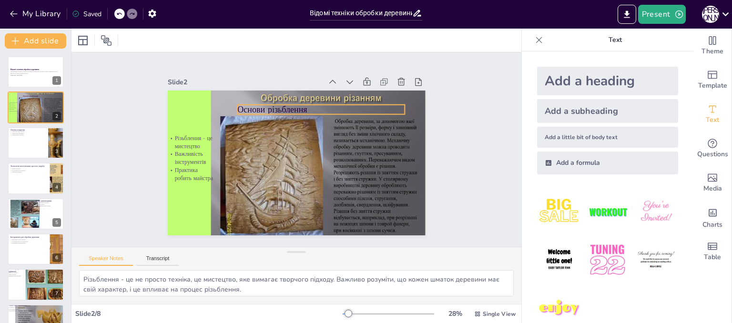
click at [284, 106] on p "Основи різьблення" at bounding box center [341, 136] width 132 height 121
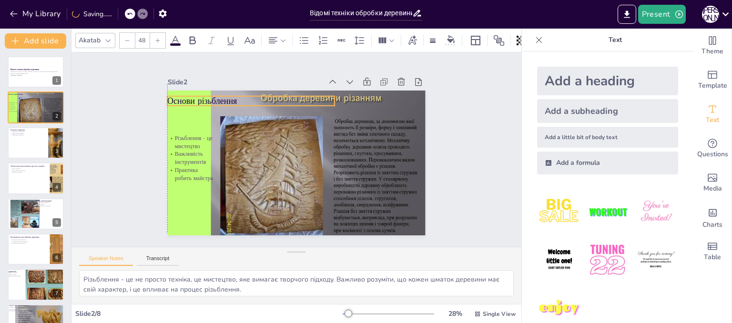
drag, startPoint x: 281, startPoint y: 106, endPoint x: 207, endPoint y: 98, distance: 74.3
click at [291, 108] on p "Основи різьблення" at bounding box center [362, 162] width 142 height 108
type input "38.5"
drag, startPoint x: 326, startPoint y: 100, endPoint x: 164, endPoint y: 98, distance: 162.0
click at [164, 98] on div "Основи різьблення Різьблення - це мистецтво Важливість інструментів Практика ро…" at bounding box center [292, 162] width 290 height 217
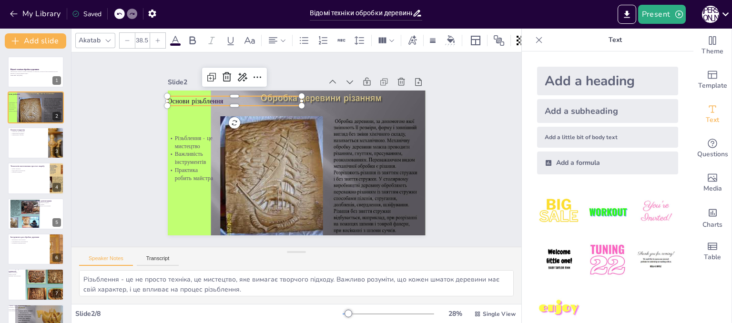
click at [155, 111] on div "Slide 1 Відомі техніки обробки деревини Презентація охоплює основи різьблення т…" at bounding box center [296, 149] width 283 height 353
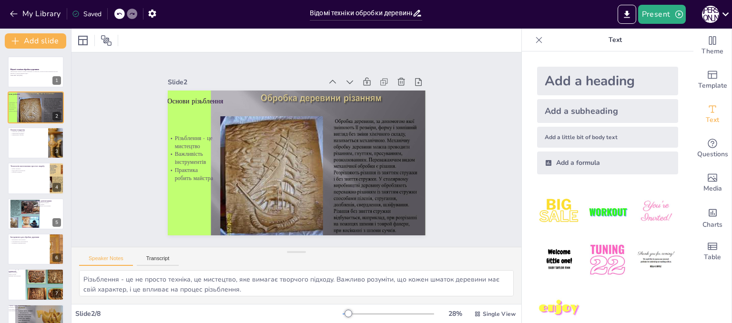
click at [82, 118] on div "Slide 1 Відомі техніки обробки деревини Презентація охоплює основи різьблення т…" at bounding box center [296, 149] width 480 height 283
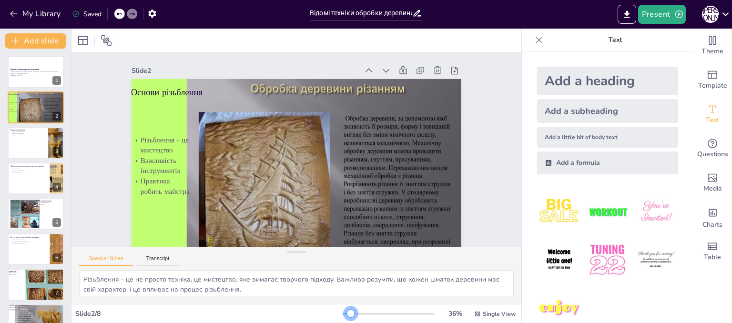
drag, startPoint x: 340, startPoint y: 314, endPoint x: 343, endPoint y: 309, distance: 6.0
click at [347, 310] on div at bounding box center [351, 314] width 8 height 8
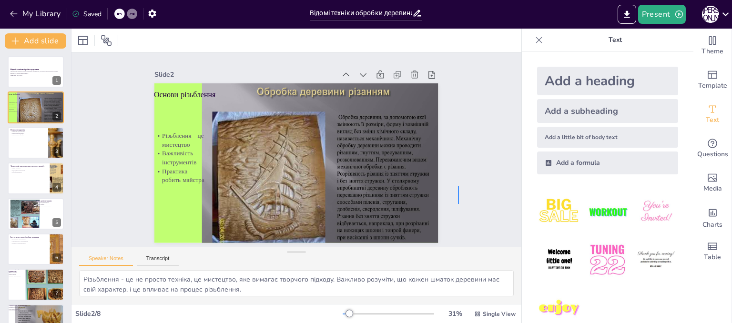
drag, startPoint x: 458, startPoint y: 186, endPoint x: 458, endPoint y: 204, distance: 18.6
click at [458, 204] on div "Slide 1 Відомі техніки обробки деревини Презентація охоплює основи різьблення т…" at bounding box center [296, 149] width 393 height 487
drag, startPoint x: 482, startPoint y: 161, endPoint x: 485, endPoint y: 125, distance: 35.4
click at [485, 125] on div "Slide 1 Відомі техніки обробки деревини Презентація охоплює основи різьблення т…" at bounding box center [296, 149] width 464 height 445
click at [345, 313] on div at bounding box center [349, 314] width 8 height 8
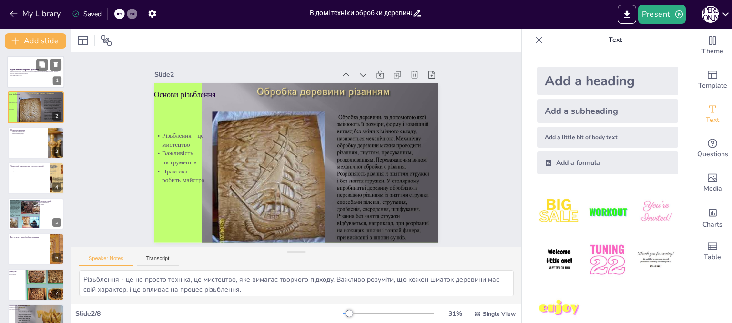
click at [36, 80] on div at bounding box center [35, 72] width 57 height 32
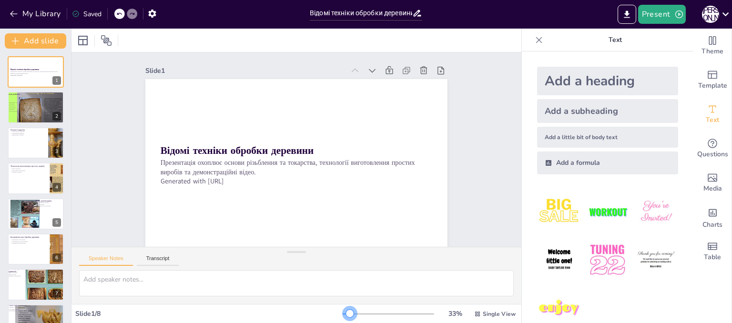
click at [346, 313] on div at bounding box center [350, 314] width 8 height 8
click at [42, 113] on div at bounding box center [41, 108] width 49 height 40
type textarea "Різьблення - це не просто техніка, це мистецтво, яке вимагає творчого підходу. …"
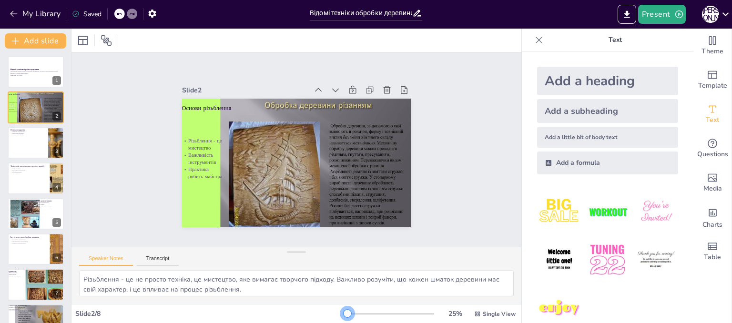
click at [343, 313] on div at bounding box center [347, 314] width 8 height 8
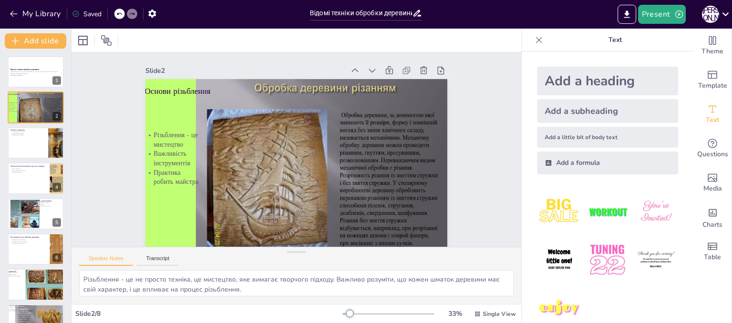
click at [343, 313] on div at bounding box center [346, 313] width 7 height 1
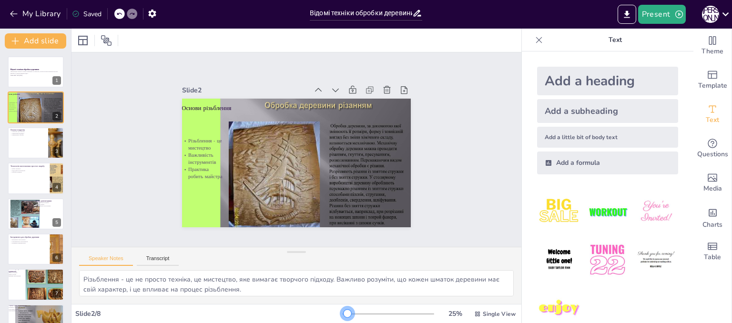
click at [343, 313] on div at bounding box center [347, 314] width 8 height 8
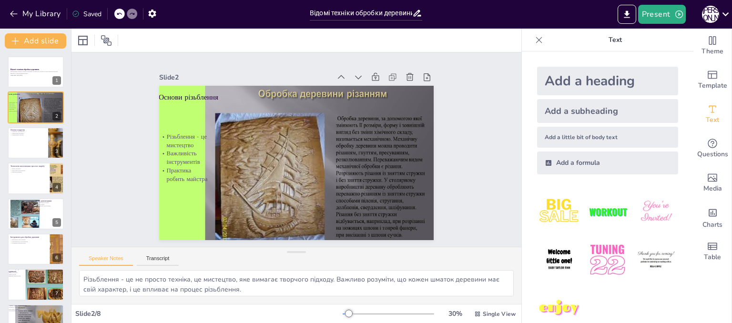
click at [345, 313] on div at bounding box center [349, 314] width 8 height 8
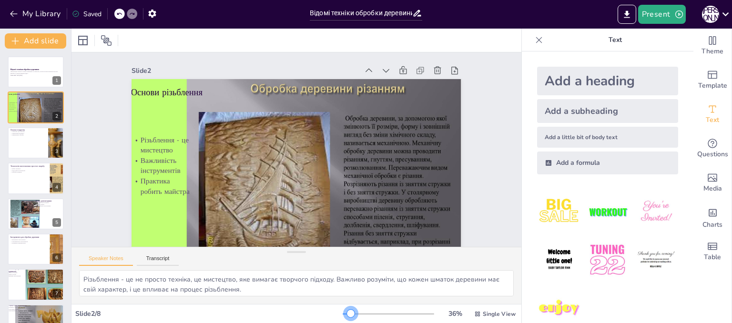
click at [347, 313] on div at bounding box center [351, 314] width 8 height 8
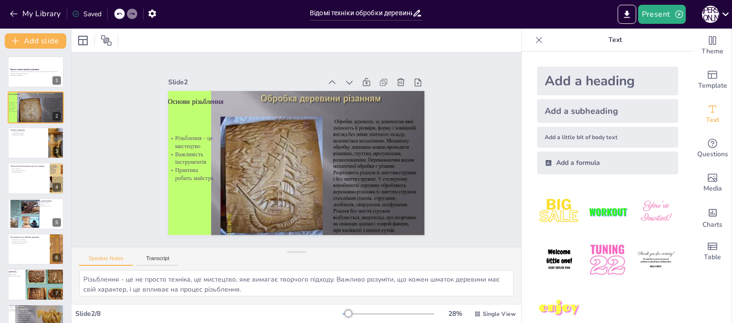
click at [344, 313] on div at bounding box center [348, 314] width 8 height 8
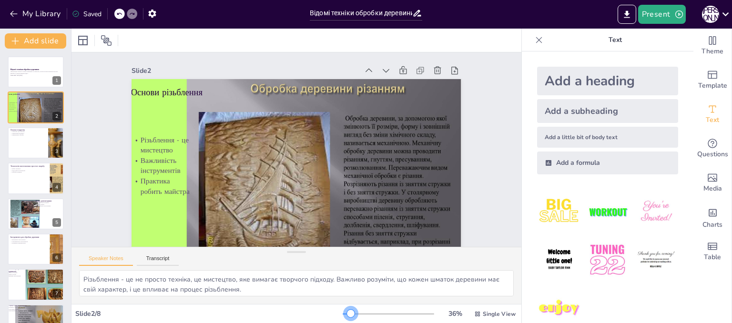
click at [347, 313] on div at bounding box center [351, 314] width 8 height 8
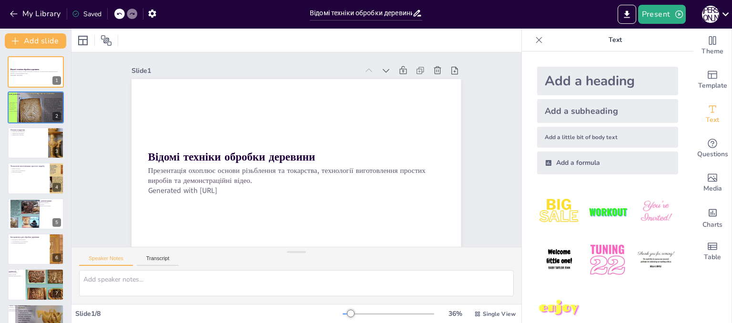
type textarea "Різьблення - це не просто техніка, це мистецтво, яке вимагає творчого підходу. …"
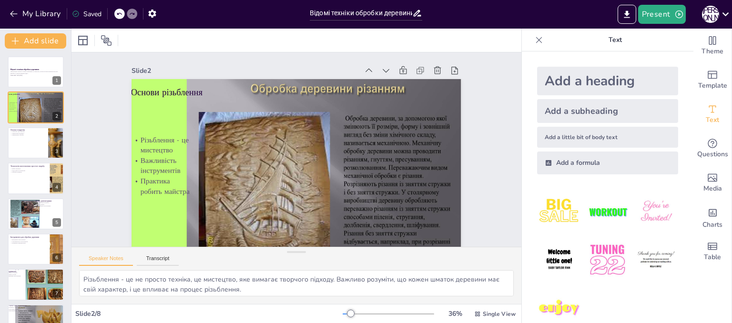
click at [347, 313] on div at bounding box center [351, 314] width 8 height 8
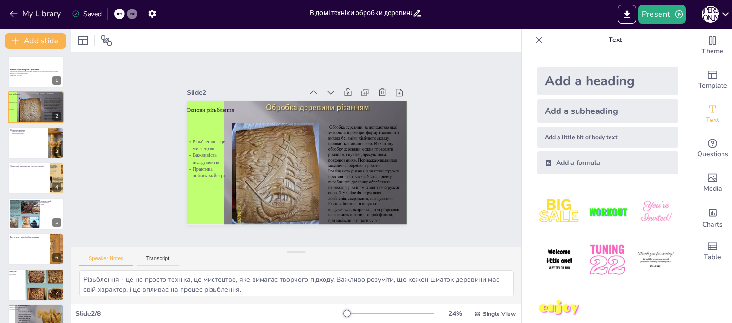
click at [343, 313] on div at bounding box center [347, 314] width 8 height 8
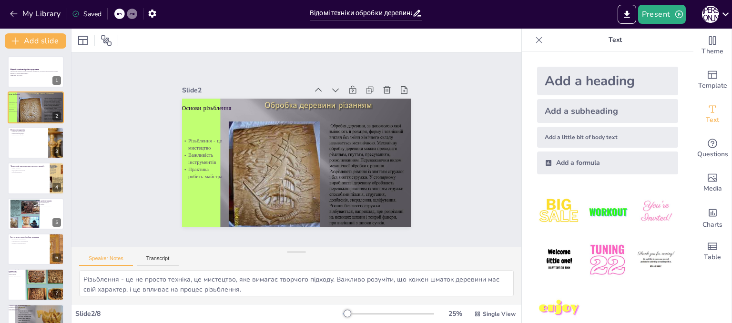
click at [343, 313] on div at bounding box center [347, 314] width 8 height 8
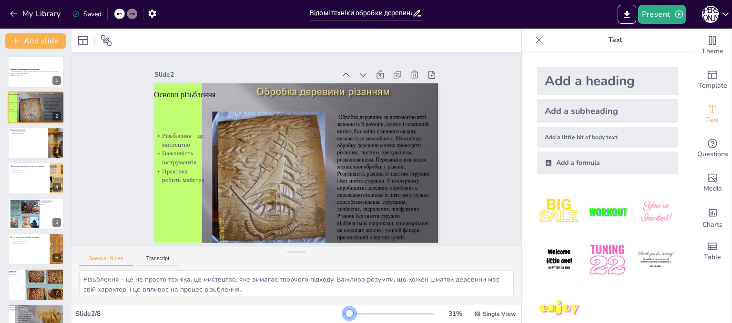
click at [345, 312] on div at bounding box center [349, 314] width 8 height 8
click at [37, 77] on div at bounding box center [35, 72] width 57 height 32
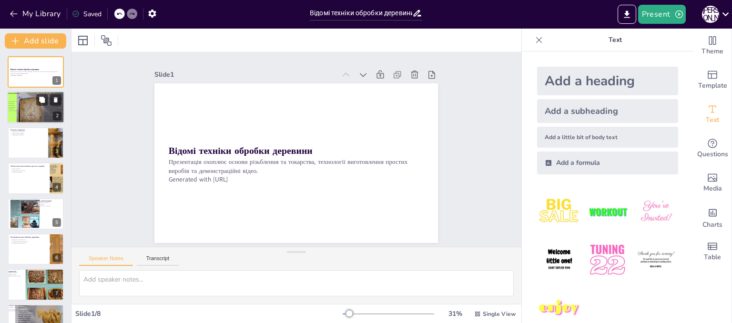
click at [35, 111] on div at bounding box center [41, 108] width 49 height 40
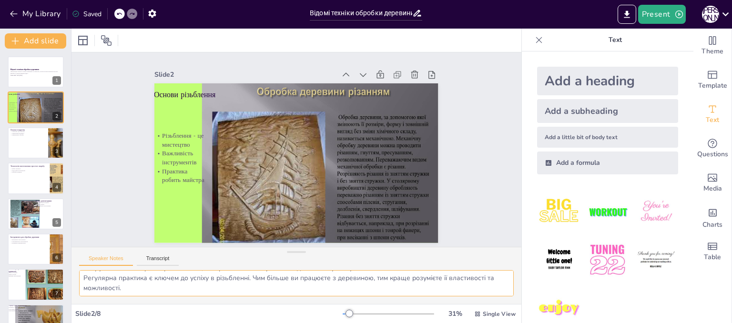
scroll to position [42, 0]
click at [39, 145] on div at bounding box center [35, 143] width 57 height 32
type textarea "Токарство дозволяє створювати симетричні вироби, що є важливим аспектом дизайну…"
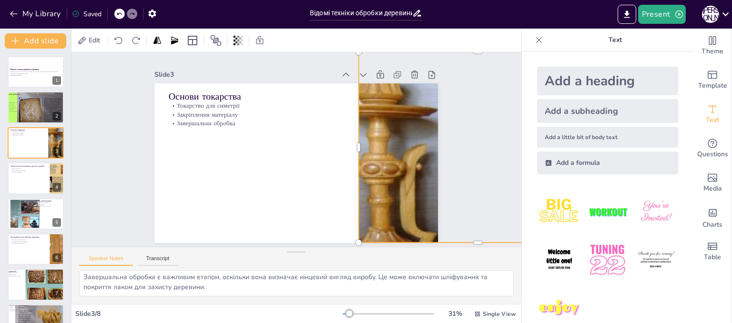
click at [382, 145] on div at bounding box center [406, 271] width 433 height 421
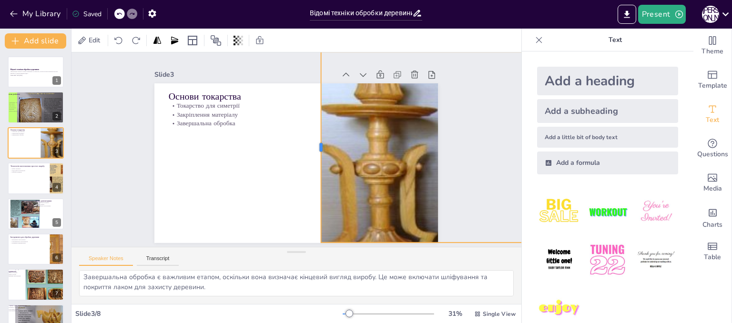
drag, startPoint x: 351, startPoint y: 144, endPoint x: 313, endPoint y: 155, distance: 39.2
click at [313, 155] on div at bounding box center [317, 154] width 66 height 184
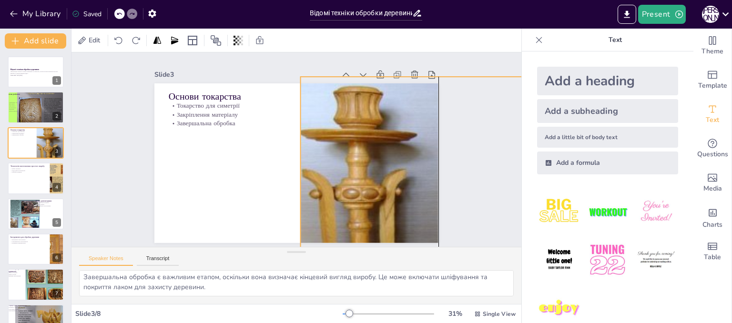
drag, startPoint x: 372, startPoint y: 158, endPoint x: 353, endPoint y: 182, distance: 30.7
click at [353, 182] on div at bounding box center [402, 263] width 404 height 384
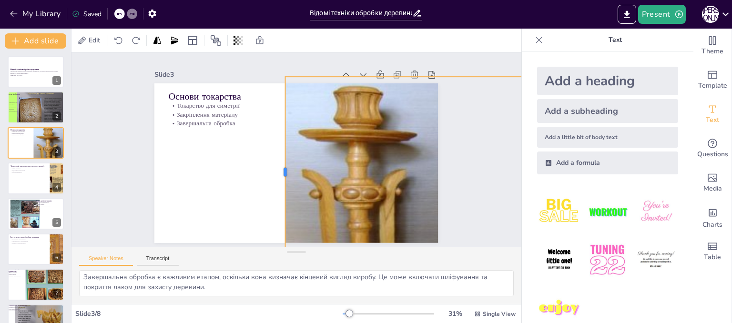
drag, startPoint x: 293, startPoint y: 171, endPoint x: 277, endPoint y: 172, distance: 15.3
click at [277, 172] on div at bounding box center [270, 145] width 178 height 85
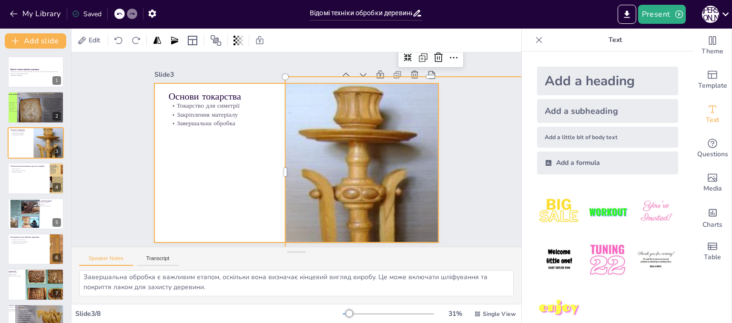
click at [200, 149] on div at bounding box center [283, 150] width 188 height 299
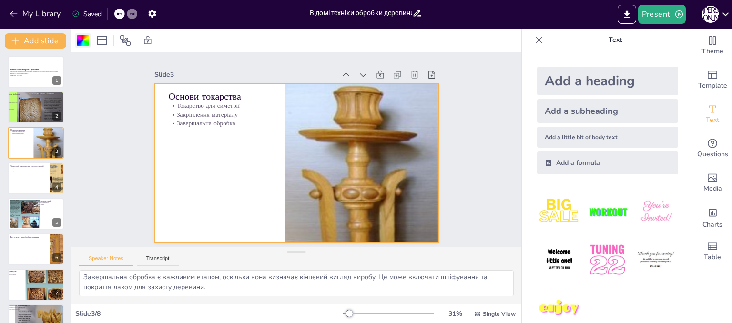
click at [85, 40] on div at bounding box center [82, 40] width 11 height 11
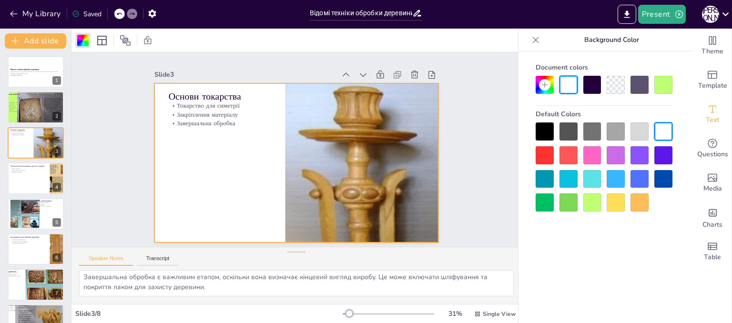
click at [568, 203] on div at bounding box center [568, 202] width 18 height 18
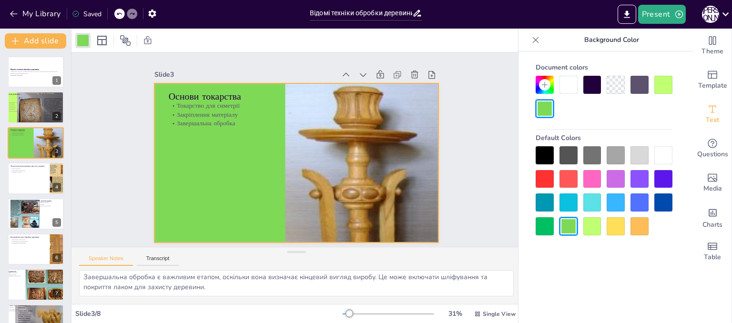
click at [593, 227] on div at bounding box center [592, 226] width 18 height 18
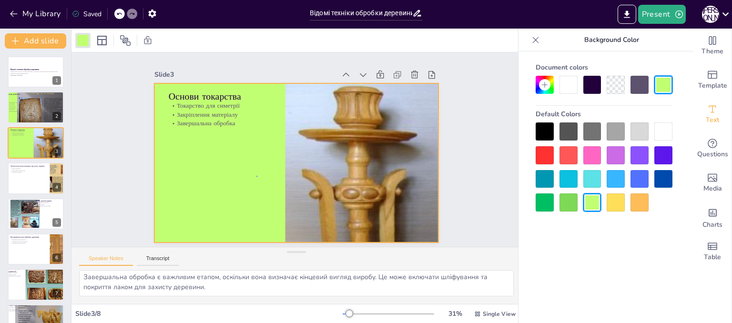
click at [256, 176] on div at bounding box center [287, 159] width 317 height 308
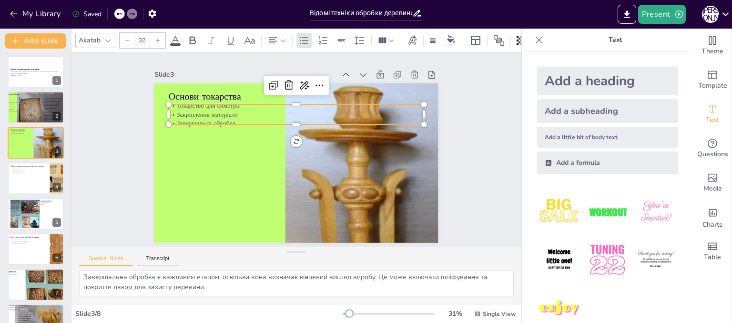
click at [230, 115] on p "Завершальна обробка" at bounding box center [312, 128] width 212 height 157
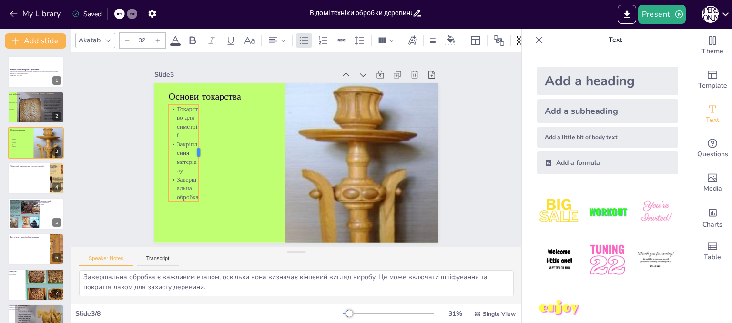
drag, startPoint x: 417, startPoint y: 111, endPoint x: 192, endPoint y: 130, distance: 226.1
click at [192, 130] on div at bounding box center [218, 96] width 63 height 83
drag, startPoint x: 160, startPoint y: 148, endPoint x: 146, endPoint y: 149, distance: 14.4
click at [146, 108] on div at bounding box center [176, 66] width 63 height 83
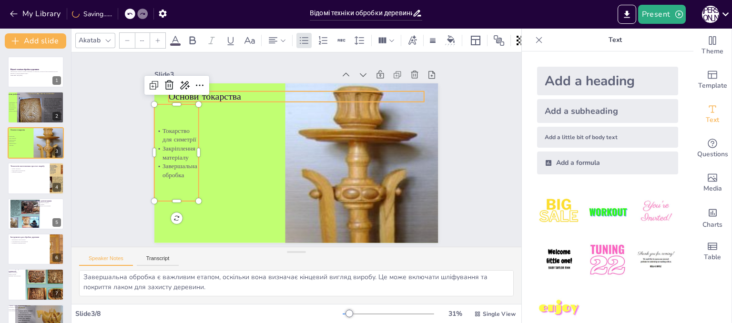
type input "48"
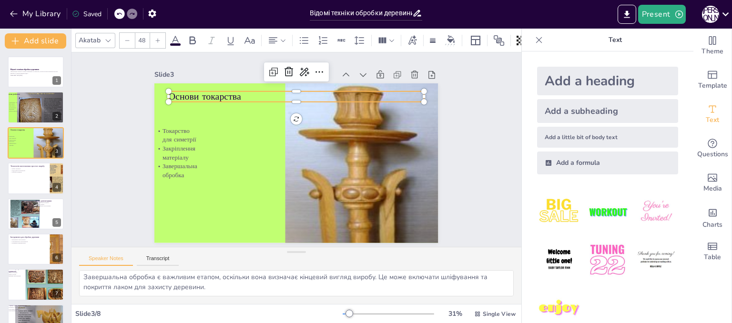
click at [213, 98] on div "Основи токарства Токарство для симетрії Закріплення матеріалу Завершальна оброб…" at bounding box center [291, 161] width 324 height 261
drag, startPoint x: 213, startPoint y: 98, endPoint x: 194, endPoint y: 92, distance: 19.9
click at [194, 92] on div "Основи токарства Токарство для симетрії Закріплення матеріалу Завершальна оброб…" at bounding box center [288, 160] width 323 height 296
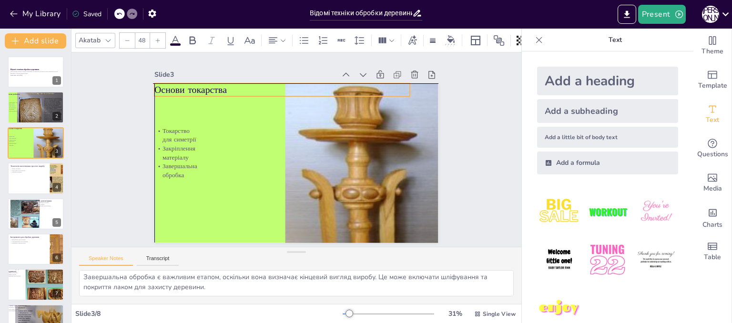
drag, startPoint x: 202, startPoint y: 94, endPoint x: 187, endPoint y: 89, distance: 16.4
click at [200, 89] on p "Основи токарства" at bounding box center [314, 90] width 228 height 139
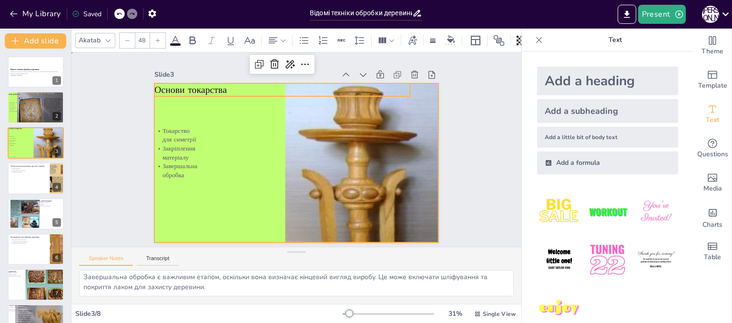
click at [257, 157] on div at bounding box center [289, 161] width 325 height 280
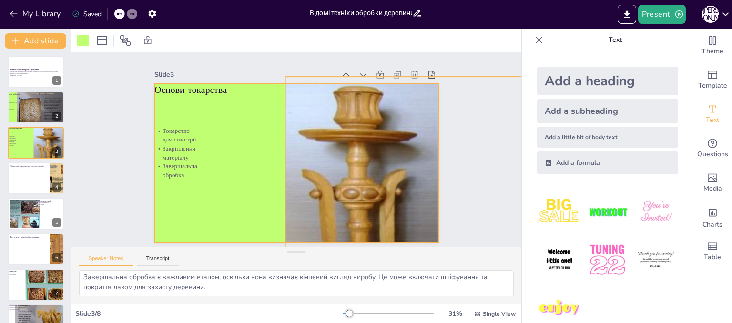
click at [294, 162] on div at bounding box center [362, 290] width 440 height 433
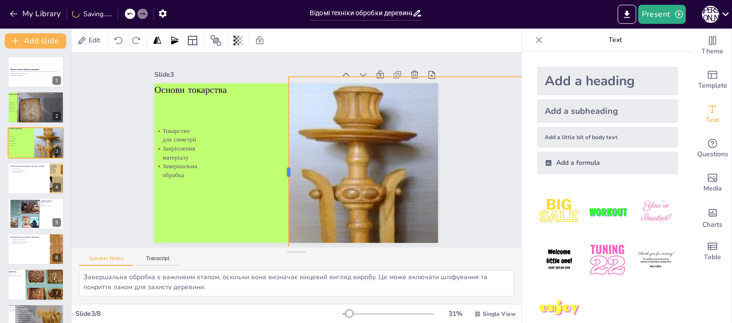
click at [280, 165] on div at bounding box center [276, 166] width 85 height 178
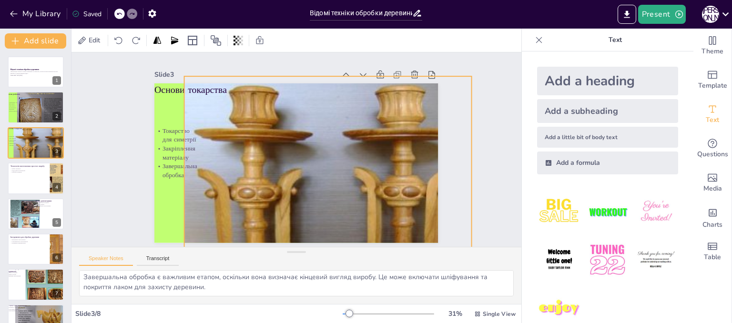
drag, startPoint x: 353, startPoint y: 173, endPoint x: 248, endPoint y: 173, distance: 104.3
click at [248, 173] on div at bounding box center [270, 226] width 443 height 440
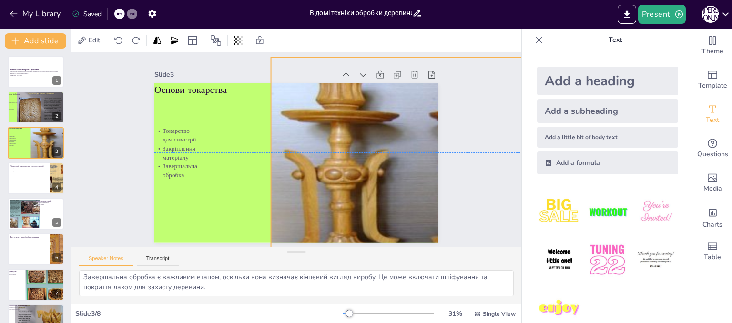
drag, startPoint x: 266, startPoint y: 174, endPoint x: 353, endPoint y: 158, distance: 88.2
click at [353, 158] on div at bounding box center [392, 240] width 404 height 384
click at [177, 131] on p "Закріплення матеріалу" at bounding box center [182, 115] width 48 height 30
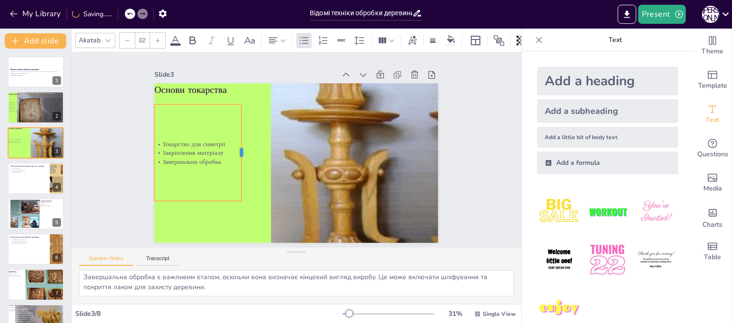
drag, startPoint x: 193, startPoint y: 149, endPoint x: 236, endPoint y: 150, distance: 42.9
click at [236, 150] on div at bounding box center [253, 122] width 63 height 83
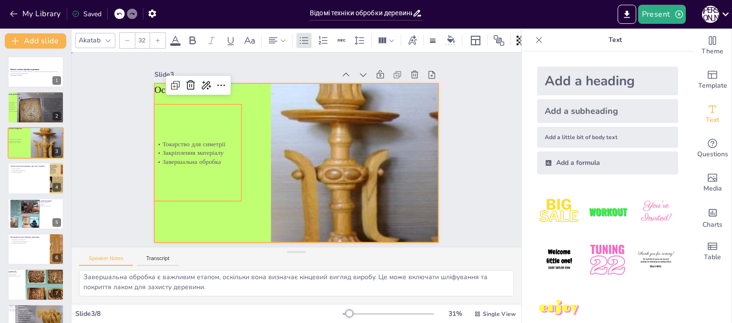
click at [227, 217] on div at bounding box center [285, 156] width 280 height 325
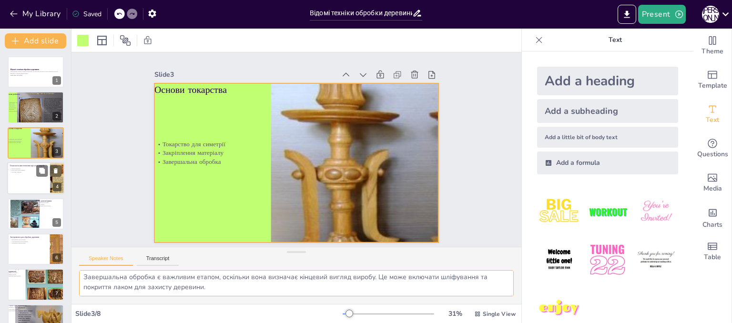
click at [27, 186] on div at bounding box center [35, 178] width 57 height 32
type textarea "Вибір правильного матеріалу є першим кроком у виготовленні виробу. Деревина має…"
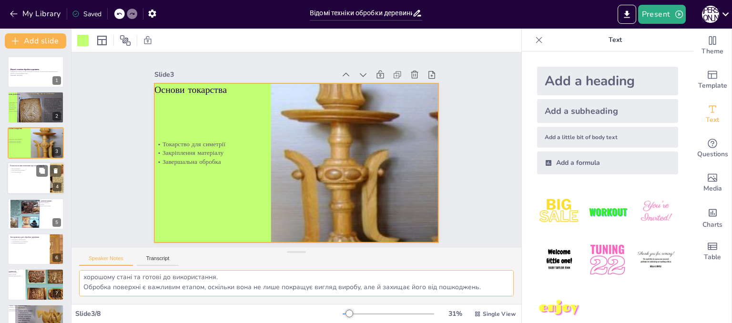
scroll to position [32, 0]
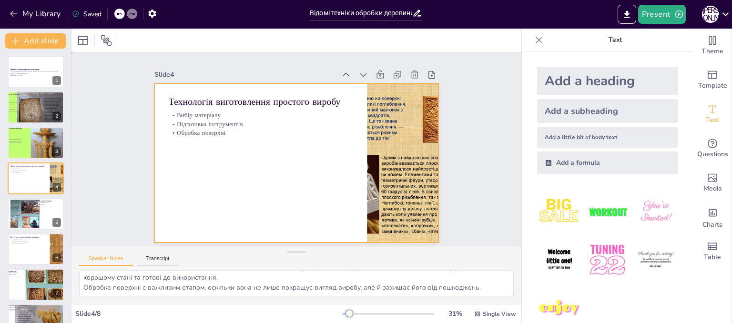
click at [153, 187] on div at bounding box center [288, 160] width 323 height 296
click at [80, 40] on div at bounding box center [82, 40] width 11 height 11
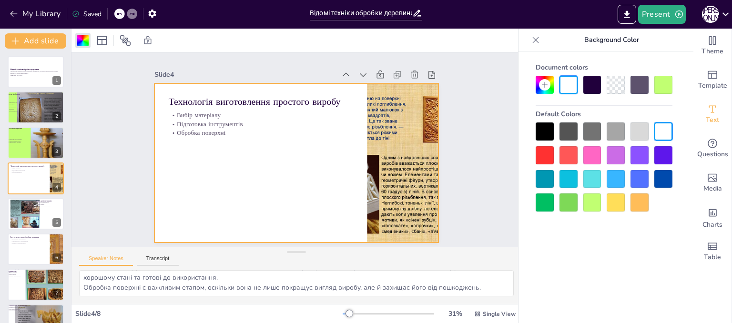
click at [566, 202] on div at bounding box center [568, 202] width 18 height 18
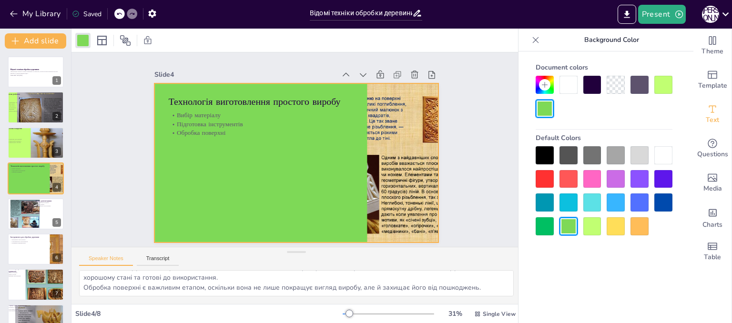
click at [589, 229] on div at bounding box center [592, 226] width 18 height 18
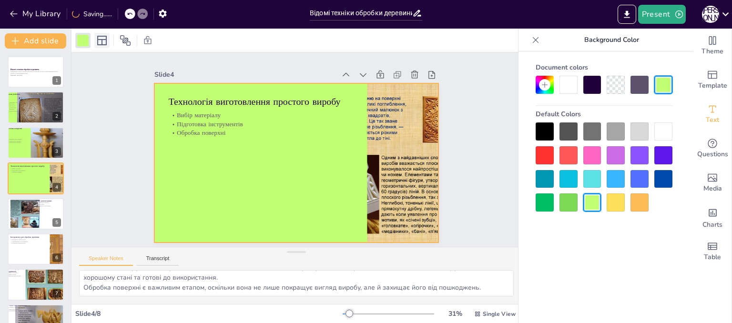
click at [103, 37] on icon at bounding box center [101, 40] width 11 height 11
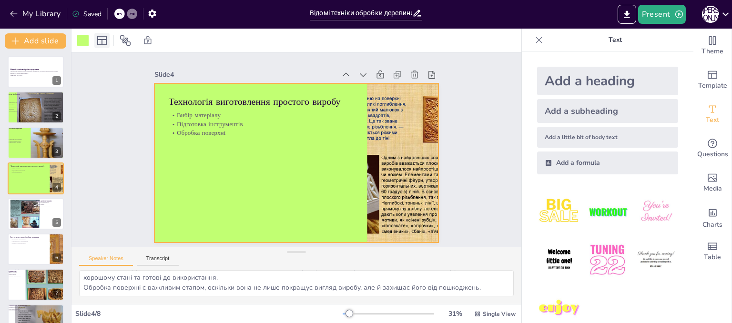
click at [103, 37] on icon at bounding box center [101, 40] width 11 height 11
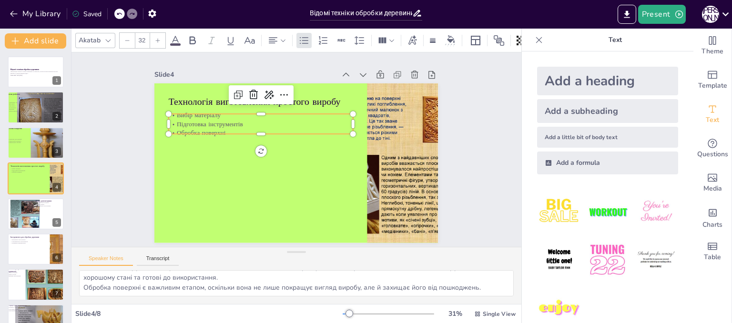
click at [322, 127] on p "Обробка поверхні" at bounding box center [281, 114] width 143 height 130
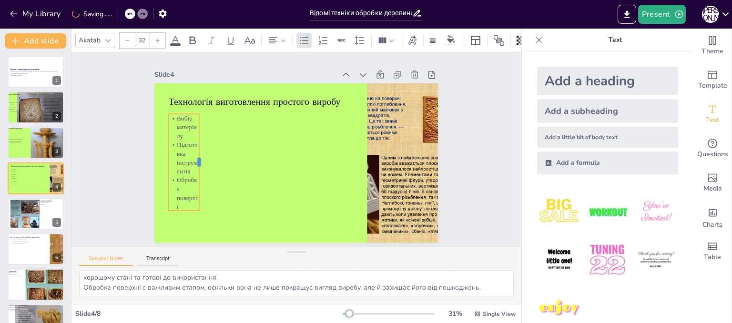
drag, startPoint x: 346, startPoint y: 122, endPoint x: 192, endPoint y: 121, distance: 153.9
click at [192, 121] on div at bounding box center [203, 132] width 37 height 95
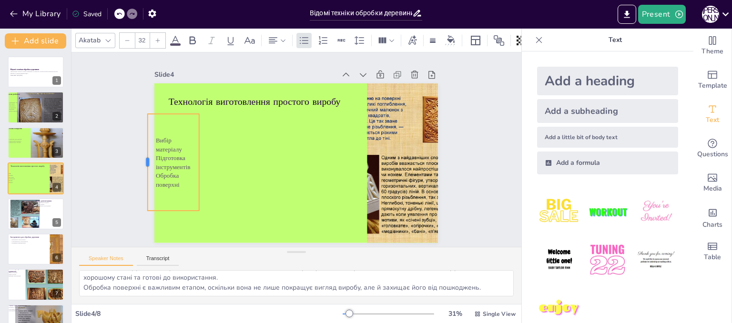
drag, startPoint x: 160, startPoint y: 159, endPoint x: 139, endPoint y: 162, distance: 21.2
click at [139, 162] on div at bounding box center [147, 114] width 37 height 95
drag, startPoint x: 168, startPoint y: 207, endPoint x: 166, endPoint y: 240, distance: 32.9
click at [166, 240] on div "Slide 1 Відомі техніки обробки деревини Презентація охоплює основи різьблення т…" at bounding box center [296, 150] width 490 height 361
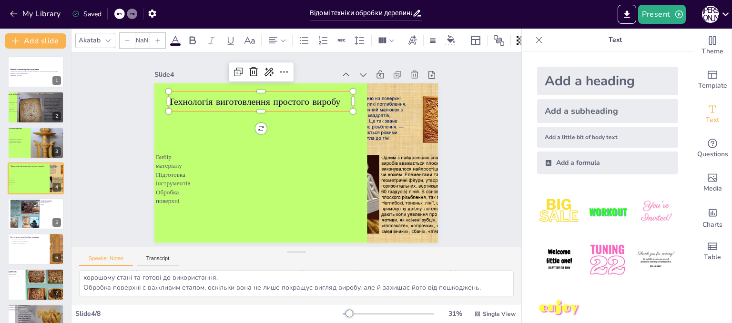
type input "48"
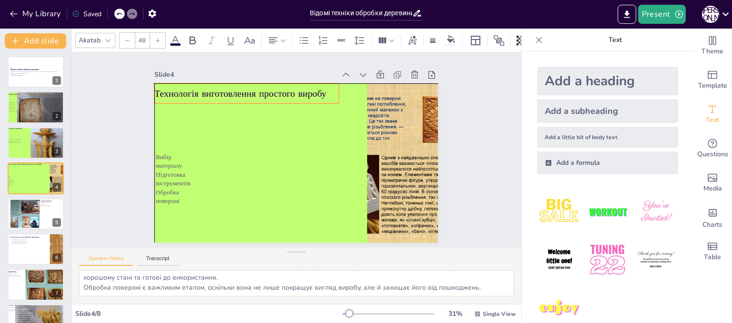
drag, startPoint x: 233, startPoint y: 94, endPoint x: 218, endPoint y: 88, distance: 16.6
click at [218, 88] on p "Технологія виготовлення простого виробу" at bounding box center [274, 77] width 174 height 87
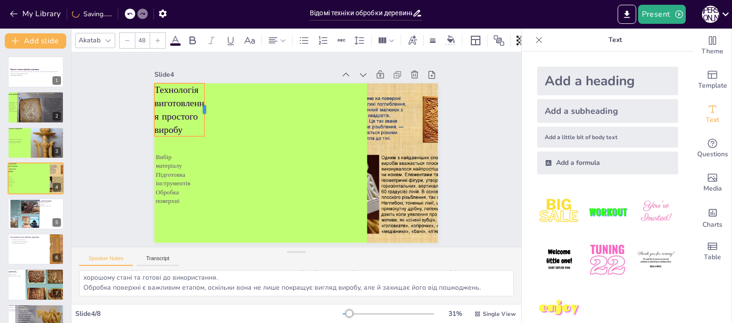
drag, startPoint x: 334, startPoint y: 88, endPoint x: 200, endPoint y: 87, distance: 134.4
click at [209, 87] on div at bounding box center [218, 92] width 19 height 53
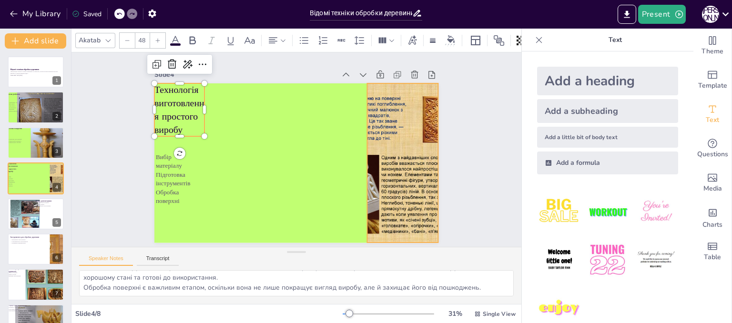
click at [396, 157] on div at bounding box center [397, 185] width 241 height 200
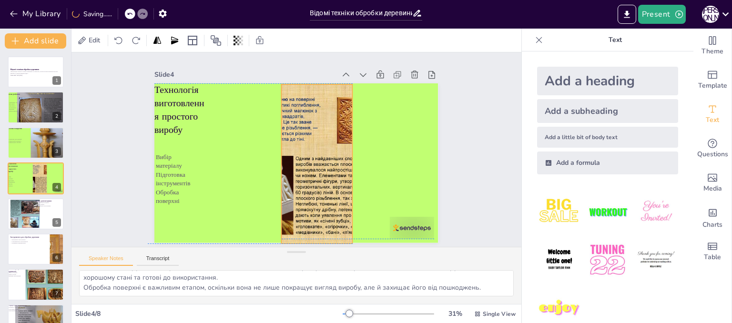
drag, startPoint x: 394, startPoint y: 157, endPoint x: 309, endPoint y: 156, distance: 85.8
click at [309, 156] on div at bounding box center [313, 168] width 241 height 200
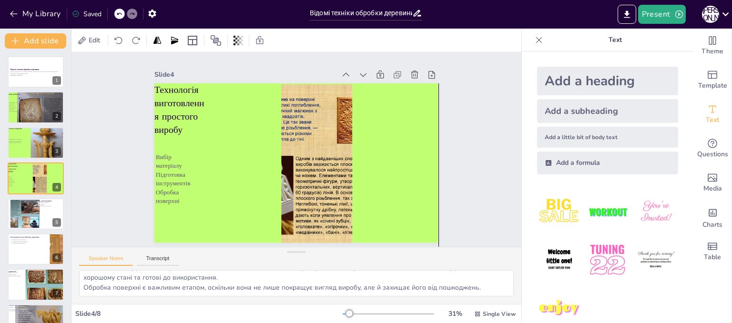
drag, startPoint x: 412, startPoint y: 222, endPoint x: 419, endPoint y: 314, distance: 92.7
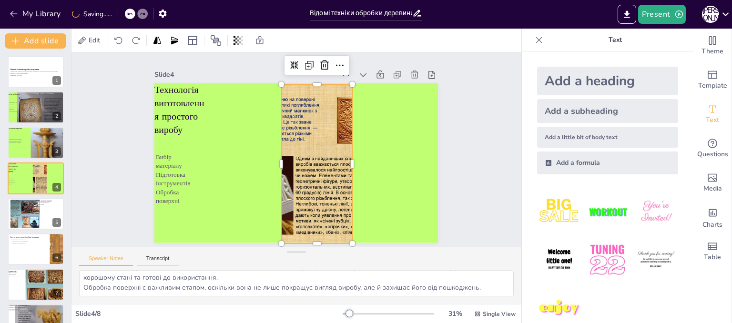
click at [333, 160] on div at bounding box center [312, 169] width 252 height 217
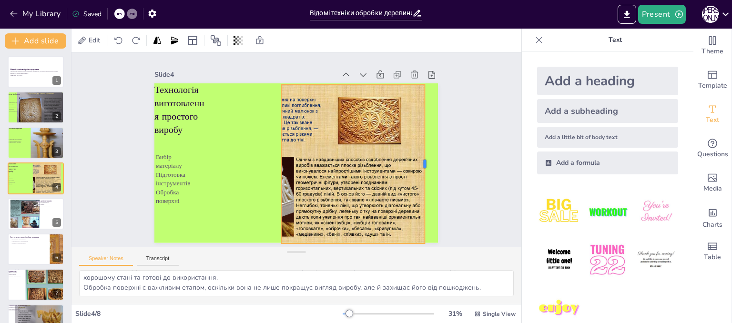
drag, startPoint x: 347, startPoint y: 162, endPoint x: 419, endPoint y: 167, distance: 72.6
click at [419, 167] on div at bounding box center [417, 204] width 57 height 154
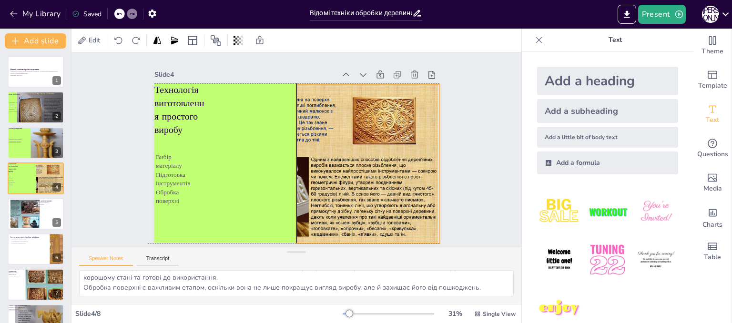
drag, startPoint x: 347, startPoint y: 169, endPoint x: 361, endPoint y: 168, distance: 14.3
click at [361, 168] on div at bounding box center [323, 178] width 262 height 234
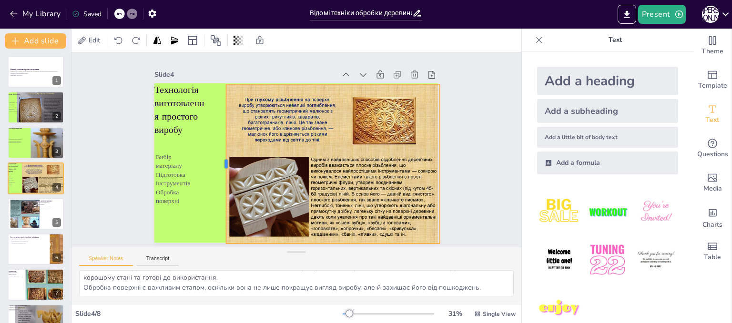
drag, startPoint x: 288, startPoint y: 159, endPoint x: 218, endPoint y: 158, distance: 70.0
click at [218, 158] on div at bounding box center [223, 132] width 72 height 149
click at [190, 85] on p "Технологія виготовлення простого виробу" at bounding box center [225, 48] width 71 height 72
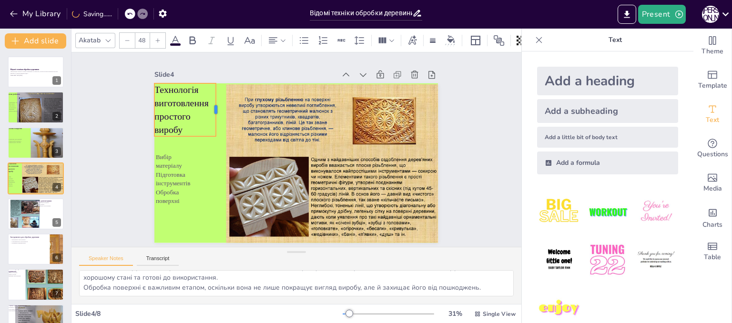
drag, startPoint x: 197, startPoint y: 104, endPoint x: 208, endPoint y: 105, distance: 11.5
click at [224, 105] on div at bounding box center [236, 87] width 24 height 52
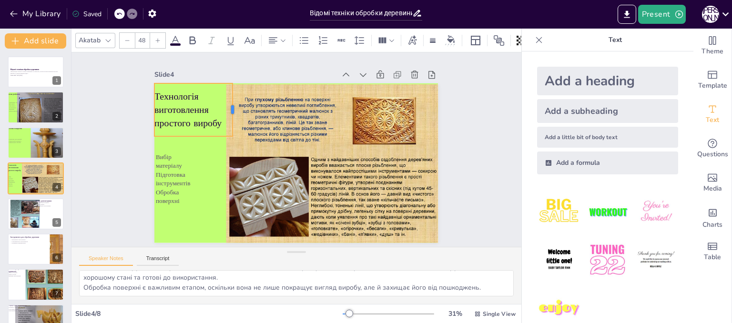
drag, startPoint x: 208, startPoint y: 105, endPoint x: 225, endPoint y: 105, distance: 16.7
click at [225, 105] on div "Технологія виготовлення простого виробу Вибір матеріалу Підготовка інструментів…" at bounding box center [293, 162] width 311 height 215
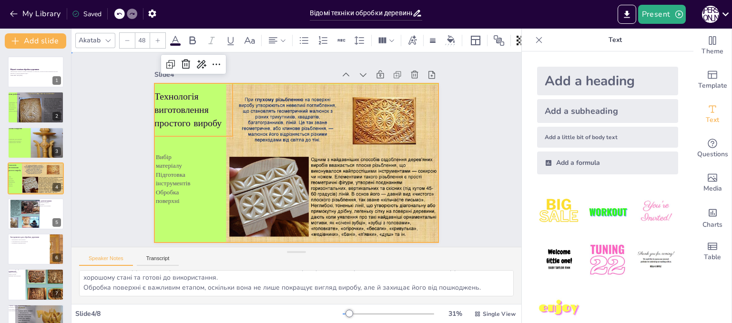
click at [192, 192] on div at bounding box center [291, 161] width 324 height 261
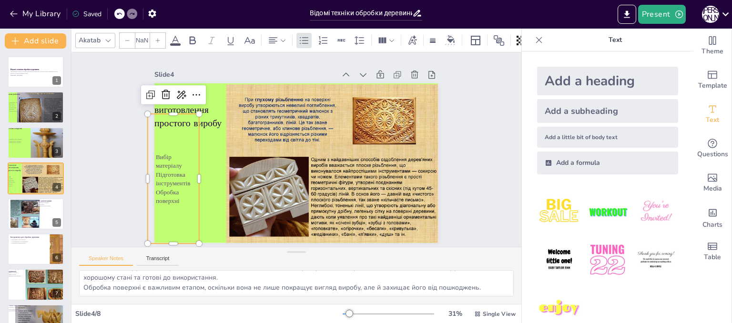
type input "32"
click at [180, 161] on p "Обробка поверхні" at bounding box center [165, 142] width 54 height 37
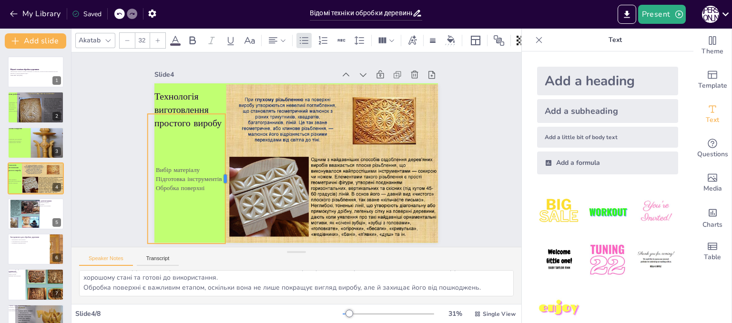
drag, startPoint x: 195, startPoint y: 177, endPoint x: 222, endPoint y: 175, distance: 26.3
click at [222, 175] on div at bounding box center [223, 141] width 71 height 116
click at [97, 173] on div "Slide 1 Відомі техніки обробки деревини Презентація охоплює основи різьблення т…" at bounding box center [296, 150] width 478 height 422
